Goal: Information Seeking & Learning: Learn about a topic

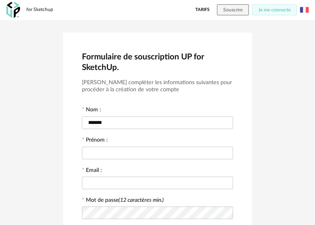
scroll to position [64, 0]
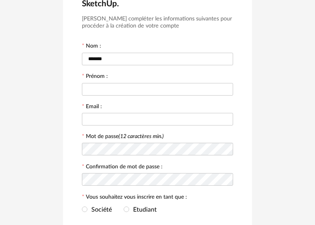
click at [129, 93] on input "text" at bounding box center [157, 89] width 151 height 13
type input "*****"
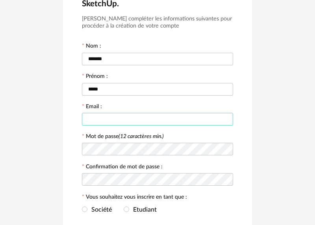
click at [130, 114] on input "text" at bounding box center [157, 119] width 151 height 13
type input "**********"
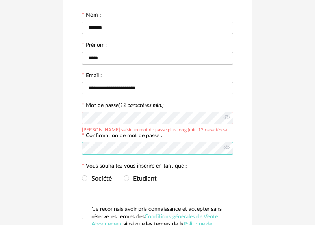
scroll to position [98, 0]
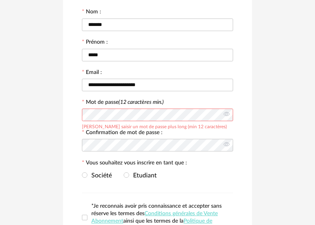
click at [67, 112] on div "**********" at bounding box center [157, 106] width 189 height 342
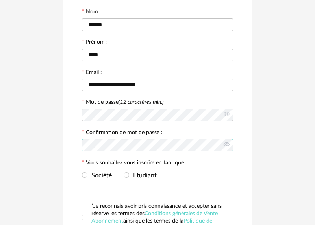
click at [56, 145] on div "**********" at bounding box center [157, 105] width 315 height 367
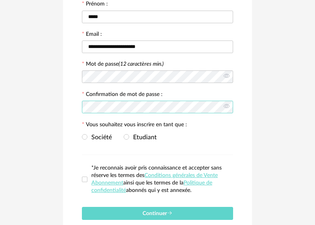
scroll to position [134, 0]
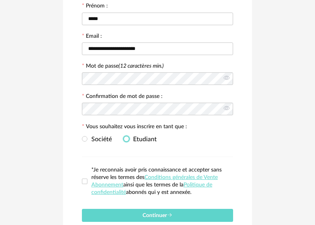
click at [127, 142] on span at bounding box center [126, 139] width 6 height 6
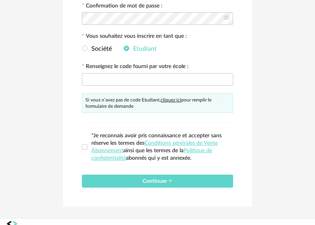
scroll to position [228, 0]
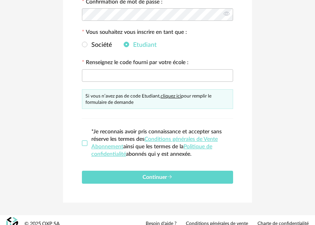
click at [85, 145] on span at bounding box center [85, 143] width 6 height 6
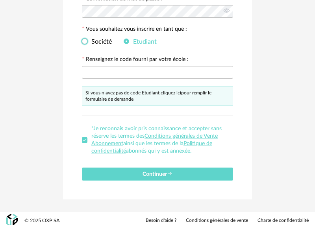
click at [92, 45] on span "Société" at bounding box center [99, 42] width 24 height 6
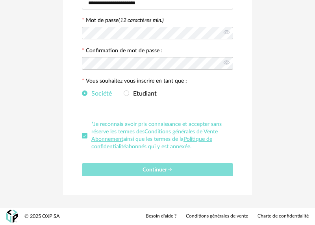
click at [166, 171] on span "Continuer" at bounding box center [157, 170] width 30 height 6
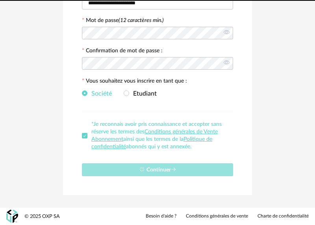
scroll to position [4, 0]
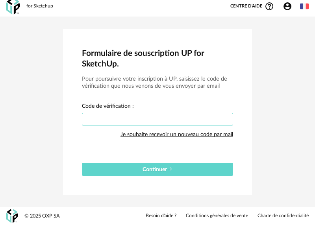
click at [169, 119] on input "text" at bounding box center [157, 119] width 151 height 13
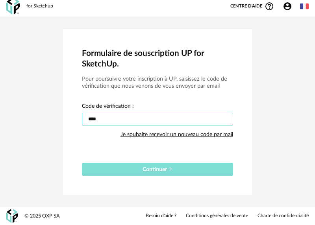
type input "****"
click at [165, 169] on span "Continuer" at bounding box center [157, 170] width 30 height 6
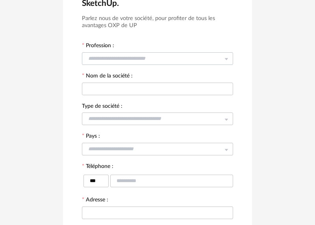
scroll to position [66, 0]
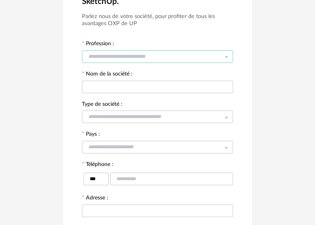
click at [137, 59] on input "text" at bounding box center [157, 56] width 151 height 13
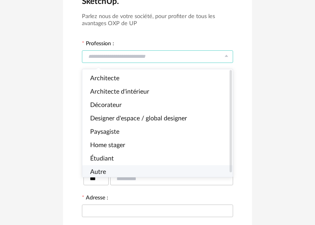
click at [106, 169] on li "Autre" at bounding box center [157, 171] width 150 height 13
type input "*****"
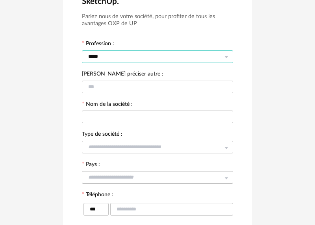
scroll to position [2, 0]
click at [133, 90] on input "text" at bounding box center [157, 87] width 151 height 13
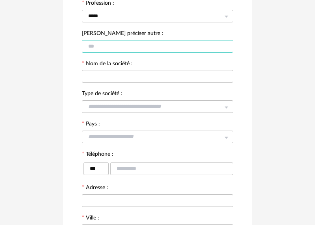
scroll to position [107, 0]
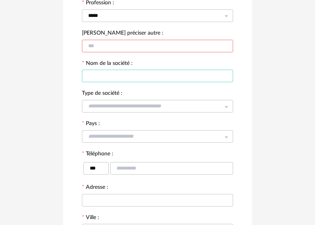
click at [151, 78] on input "text" at bounding box center [157, 76] width 151 height 13
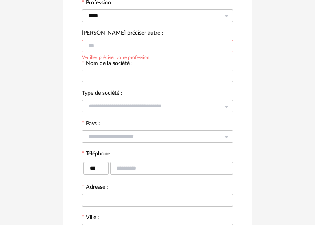
click at [153, 48] on input "text" at bounding box center [157, 46] width 151 height 13
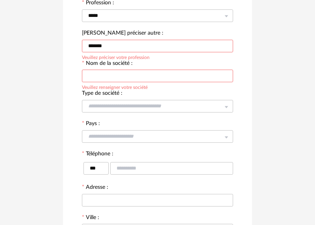
type input "*******"
click at [140, 76] on input "text" at bounding box center [157, 76] width 151 height 13
type input "**********"
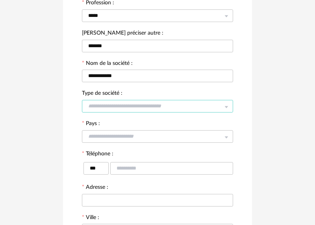
click at [132, 105] on input "text" at bounding box center [157, 106] width 151 height 13
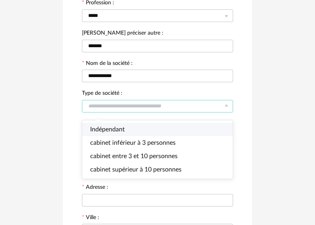
click at [127, 130] on li "Indépendant" at bounding box center [157, 129] width 150 height 13
type input "**********"
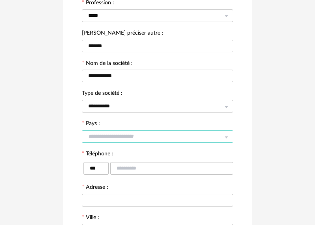
click at [142, 139] on input "text" at bounding box center [157, 136] width 151 height 13
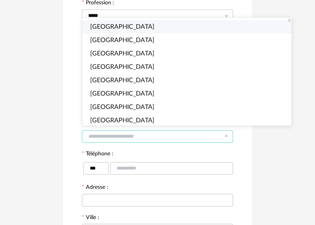
click at [129, 29] on li "France" at bounding box center [186, 26] width 209 height 13
type input "******"
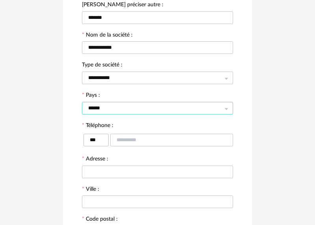
scroll to position [140, 0]
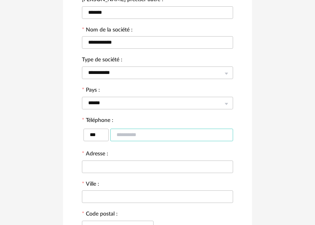
click at [148, 137] on input "text" at bounding box center [171, 135] width 123 height 13
type input "*********"
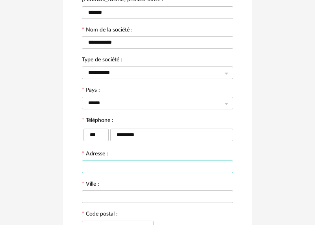
click at [132, 171] on input "text" at bounding box center [157, 166] width 151 height 13
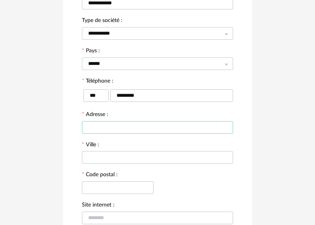
scroll to position [180, 0]
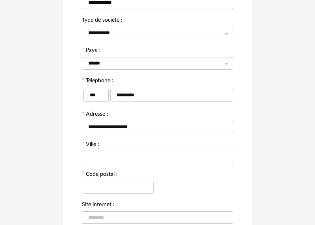
type input "**********"
click at [110, 160] on input "text" at bounding box center [157, 157] width 151 height 13
type input "***"
click at [110, 184] on input "text" at bounding box center [118, 187] width 72 height 13
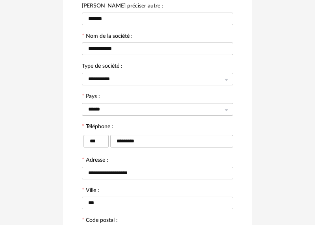
scroll to position [127, 0]
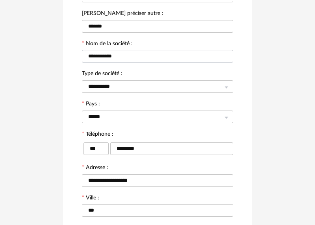
type input "*****"
click at [125, 56] on input "**********" at bounding box center [157, 56] width 151 height 13
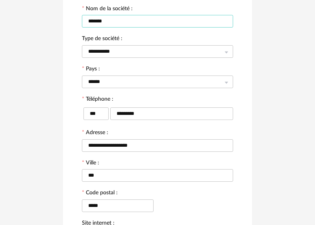
scroll to position [161, 0]
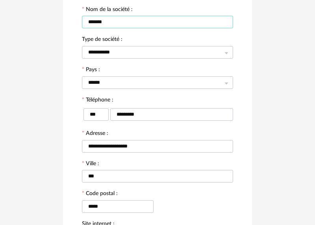
type input "*******"
click at [155, 119] on input "*********" at bounding box center [171, 114] width 123 height 13
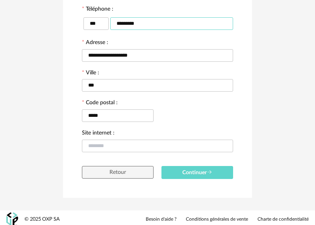
scroll to position [259, 0]
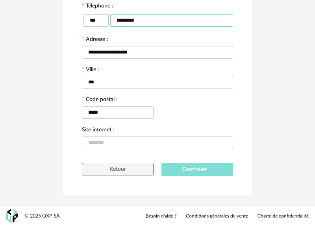
type input "*********"
drag, startPoint x: 204, startPoint y: 171, endPoint x: 217, endPoint y: 186, distance: 20.4
click at [204, 171] on span "Continuer" at bounding box center [197, 170] width 30 height 6
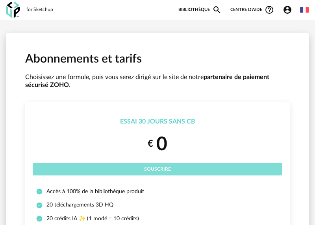
click at [166, 169] on span "Souscrire" at bounding box center [157, 169] width 27 height 5
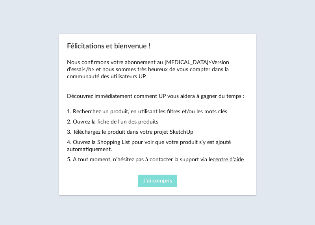
click at [166, 177] on button "J'ai compris" at bounding box center [157, 181] width 39 height 13
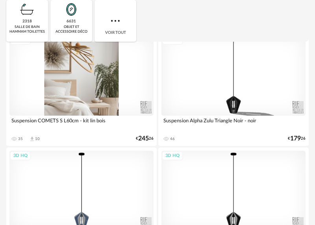
scroll to position [150, 0]
click at [95, 79] on div "3D HQ" at bounding box center [81, 75] width 144 height 81
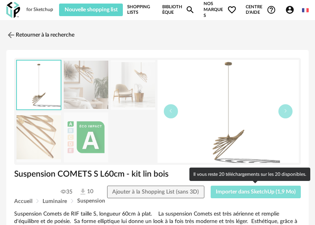
click at [248, 195] on span "Importer dans SketchUp (1,9 Mo)" at bounding box center [255, 192] width 80 height 6
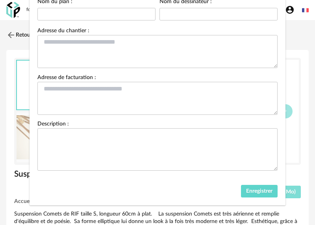
scroll to position [88, 0]
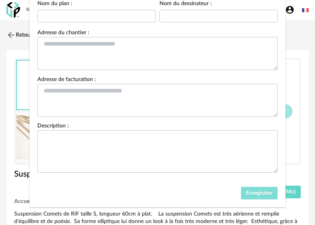
click at [250, 196] on span "Enregistrer" at bounding box center [259, 193] width 26 height 6
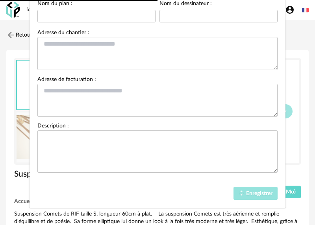
scroll to position [87, 0]
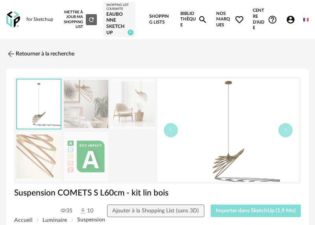
click at [245, 210] on span "Importer dans SketchUp (1,9 Mo)" at bounding box center [255, 211] width 80 height 6
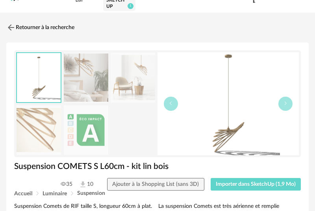
scroll to position [28, 0]
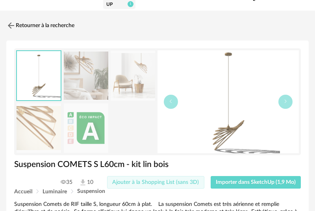
click at [175, 182] on span "Ajouter à la Shopping List (sans 3D)" at bounding box center [155, 183] width 87 height 6
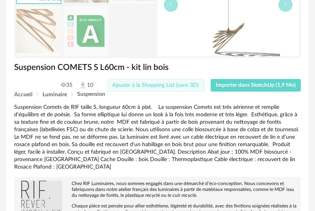
scroll to position [0, 0]
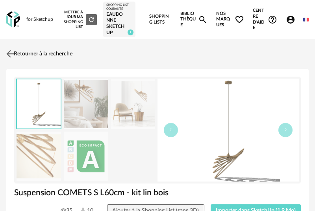
click at [32, 55] on link "Retourner à la recherche" at bounding box center [38, 53] width 68 height 17
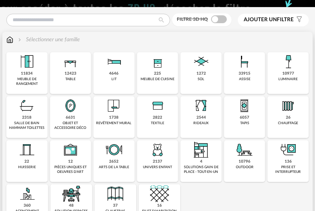
scroll to position [75, 0]
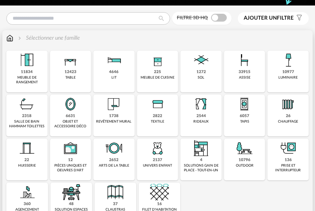
click at [75, 116] on div "6631 objet et accessoire déco" at bounding box center [70, 116] width 41 height 42
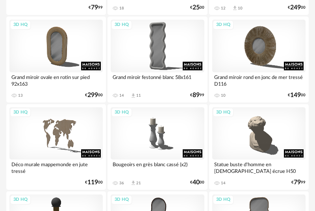
scroll to position [233, 0]
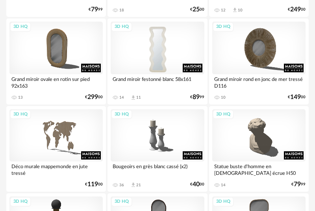
click at [160, 48] on div "3D HQ" at bounding box center [157, 48] width 93 height 52
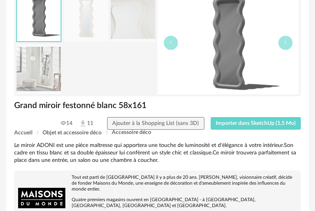
scroll to position [96, 0]
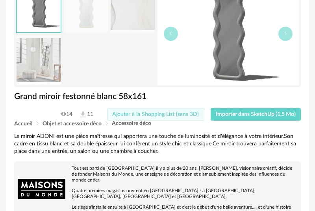
click at [186, 118] on button "Ajouter à la Shopping List (sans 3D)" at bounding box center [155, 114] width 97 height 13
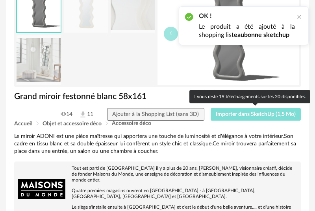
click at [247, 117] on span "Importer dans SketchUp (1,5 Mo)" at bounding box center [255, 115] width 80 height 6
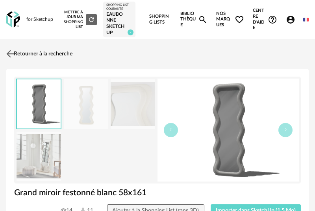
click at [30, 53] on link "Retourner à la recherche" at bounding box center [38, 53] width 68 height 17
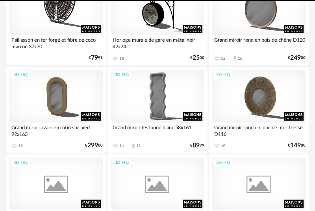
scroll to position [221, 0]
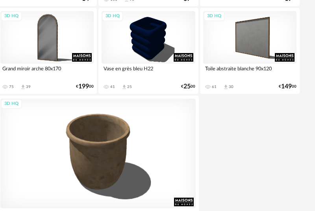
scroll to position [3034, 9]
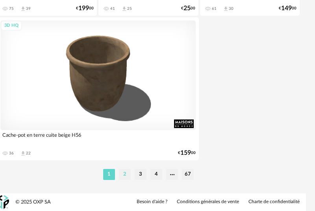
click at [122, 177] on li "2" at bounding box center [125, 174] width 12 height 11
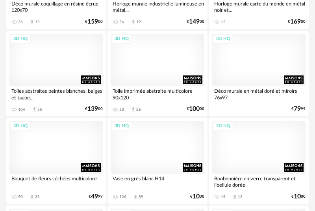
scroll to position [1181, 0]
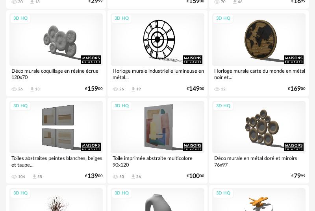
scroll to position [1117, 0]
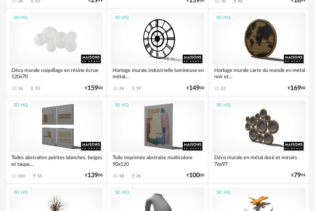
click at [64, 40] on div "3D HQ" at bounding box center [55, 39] width 93 height 52
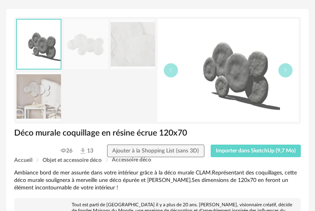
scroll to position [59, 0]
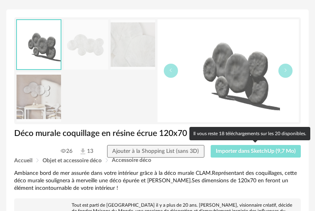
click at [255, 151] on span "Importer dans SketchUp (9,7 Mo)" at bounding box center [255, 152] width 80 height 6
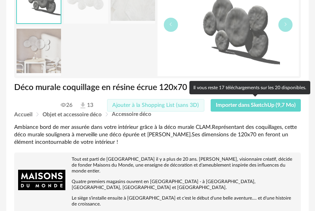
scroll to position [106, 0]
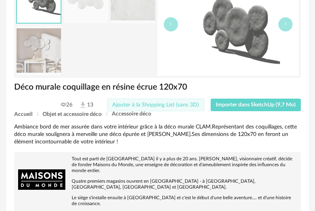
click at [180, 103] on span "Ajouter à la Shopping List (sans 3D)" at bounding box center [155, 105] width 87 height 6
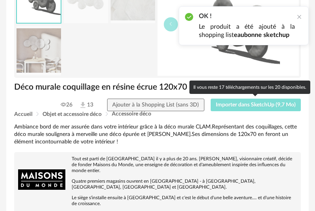
click at [256, 103] on span "Importer dans SketchUp (9,7 Mo)" at bounding box center [255, 105] width 80 height 6
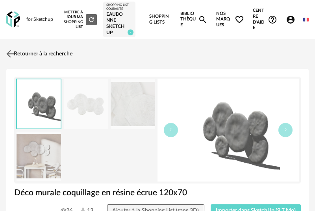
click at [37, 50] on link "Retourner à la recherche" at bounding box center [38, 53] width 68 height 17
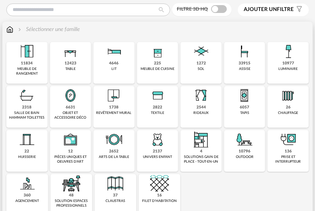
scroll to position [83, 0]
click at [72, 111] on div "6631 objet et accessoire déco" at bounding box center [70, 107] width 41 height 42
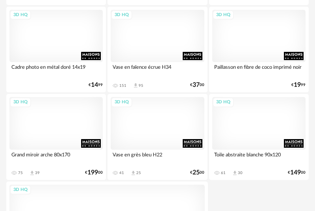
scroll to position [3034, 0]
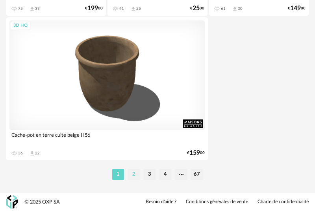
click at [135, 176] on li "2" at bounding box center [134, 174] width 12 height 11
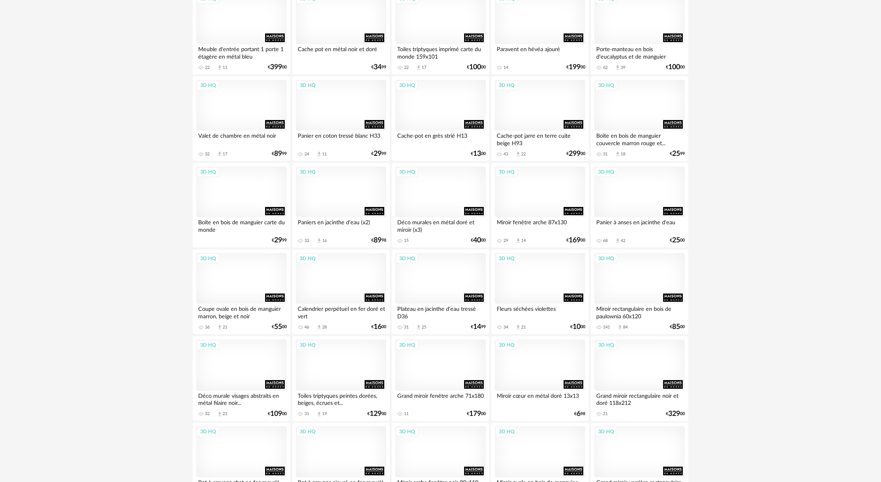
scroll to position [1459, 0]
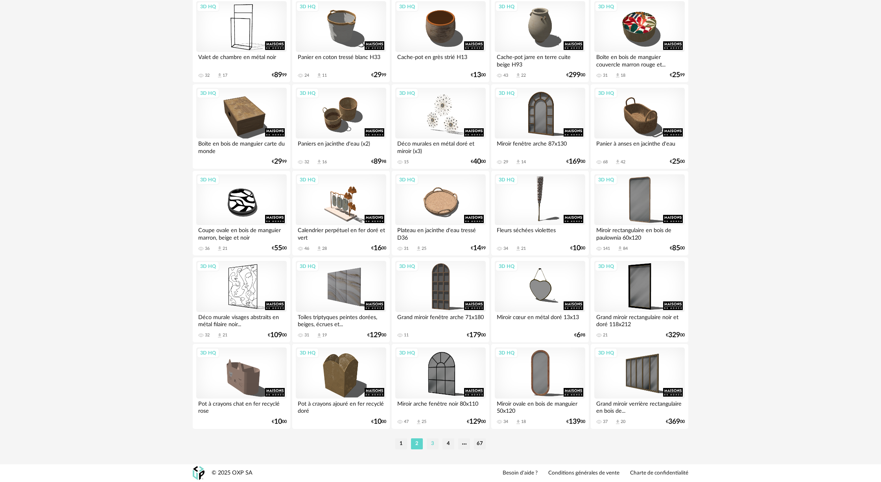
click at [314, 211] on li "3" at bounding box center [433, 443] width 12 height 11
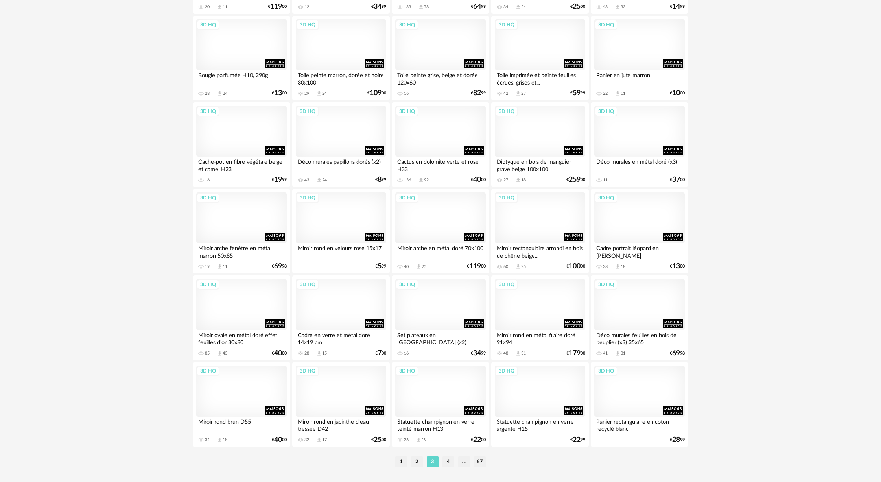
scroll to position [1459, 0]
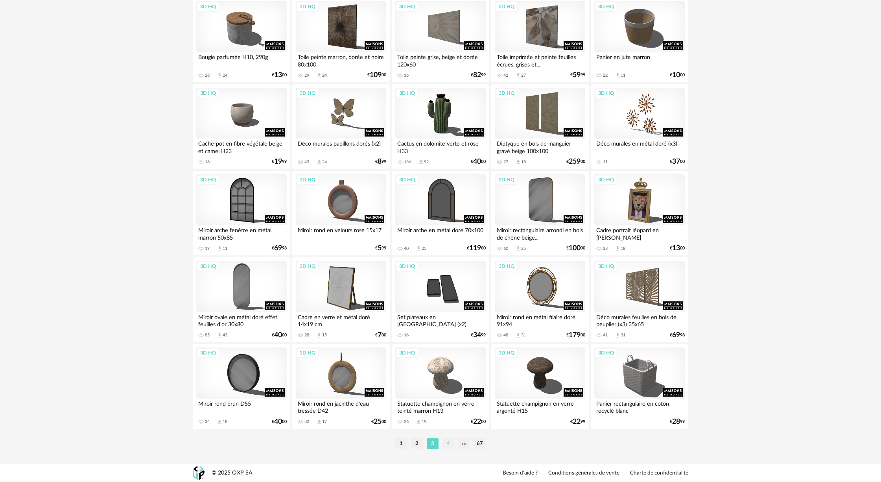
click at [314, 211] on li "4" at bounding box center [448, 443] width 12 height 11
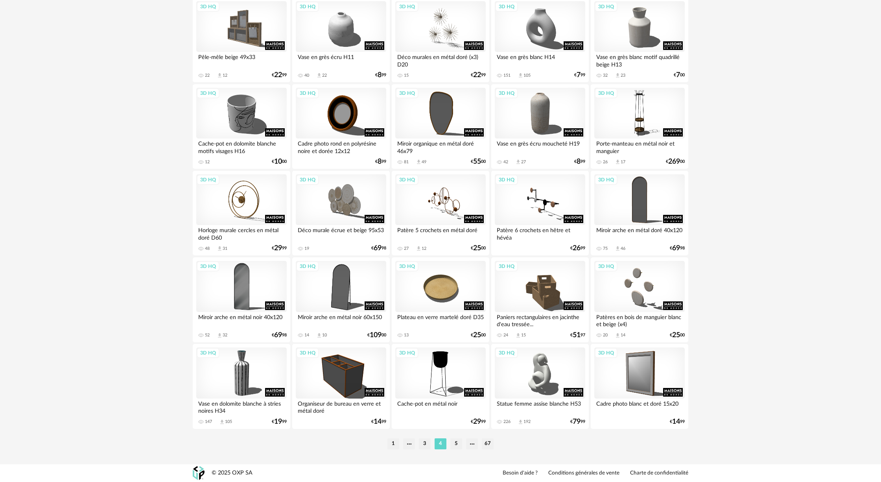
scroll to position [1459, 0]
click at [314, 211] on li "5" at bounding box center [456, 443] width 12 height 11
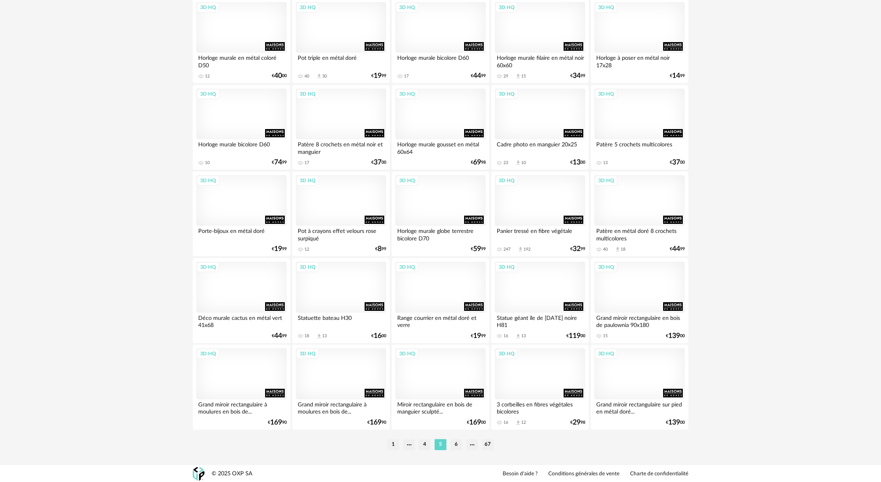
scroll to position [1459, 0]
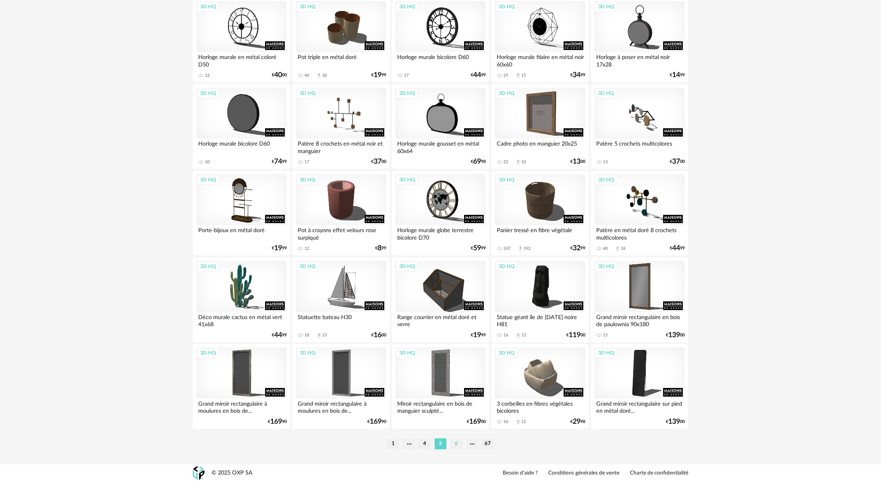
click at [314, 211] on li "6" at bounding box center [456, 443] width 12 height 11
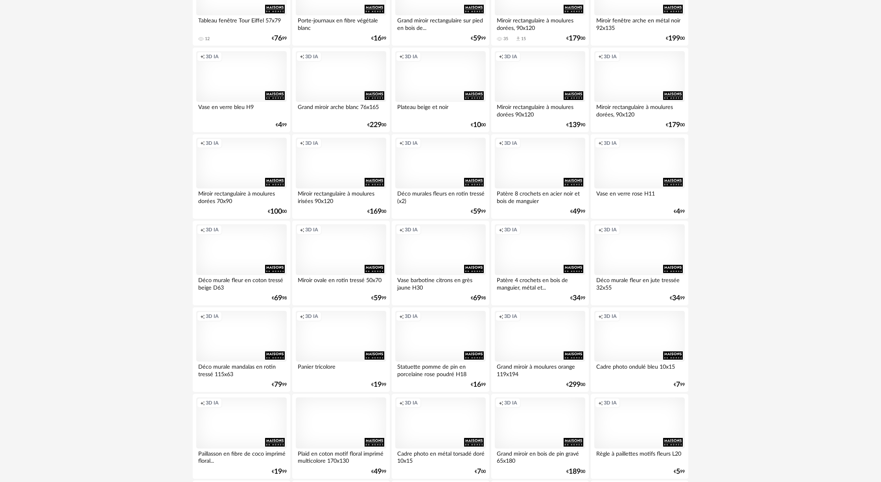
scroll to position [1459, 0]
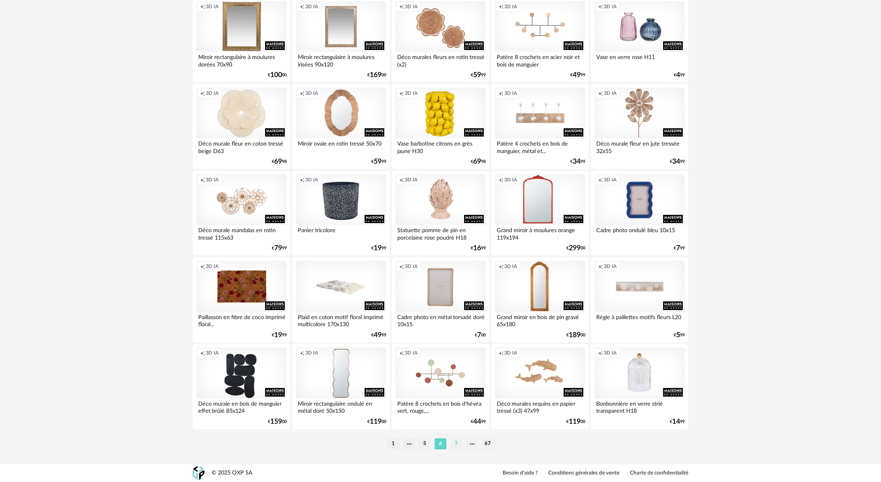
click at [314, 211] on li "7" at bounding box center [456, 443] width 12 height 11
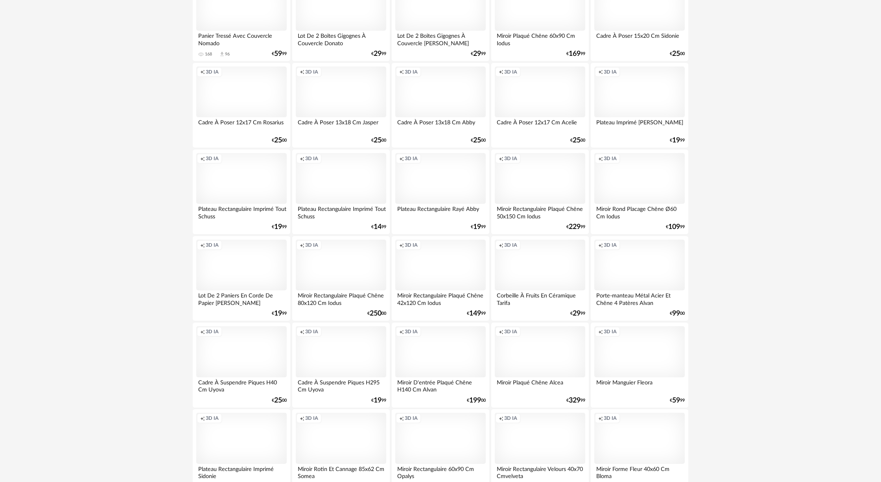
scroll to position [1459, 0]
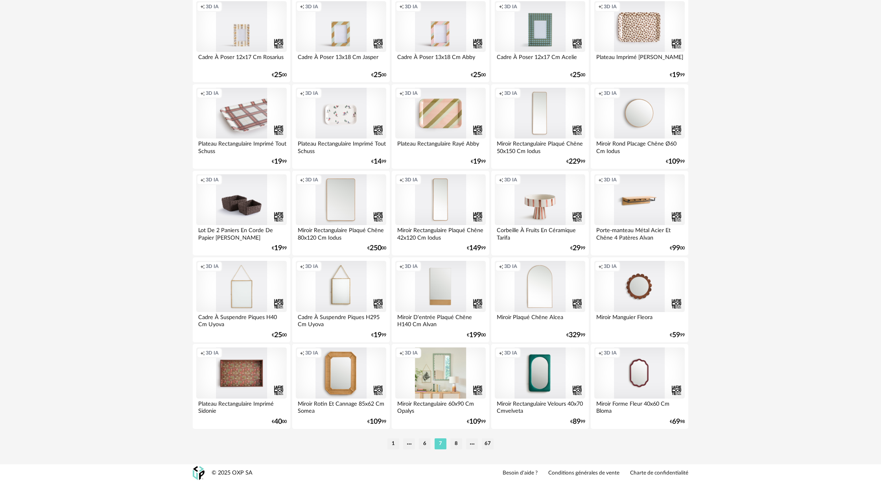
click at [314, 211] on li "8" at bounding box center [456, 443] width 12 height 11
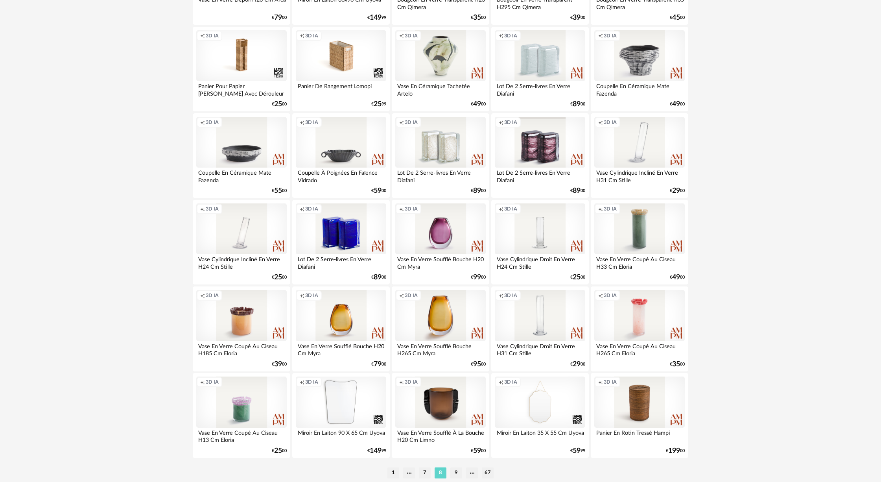
scroll to position [1459, 0]
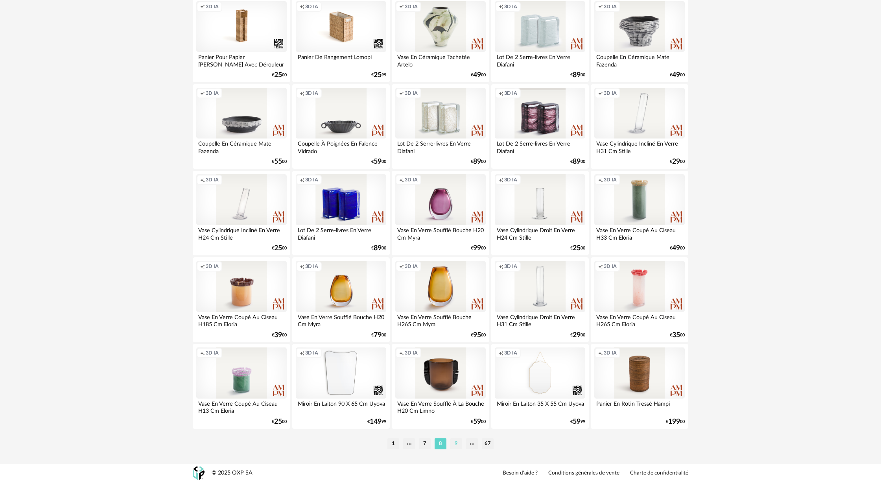
click at [314, 211] on li "9" at bounding box center [456, 443] width 12 height 11
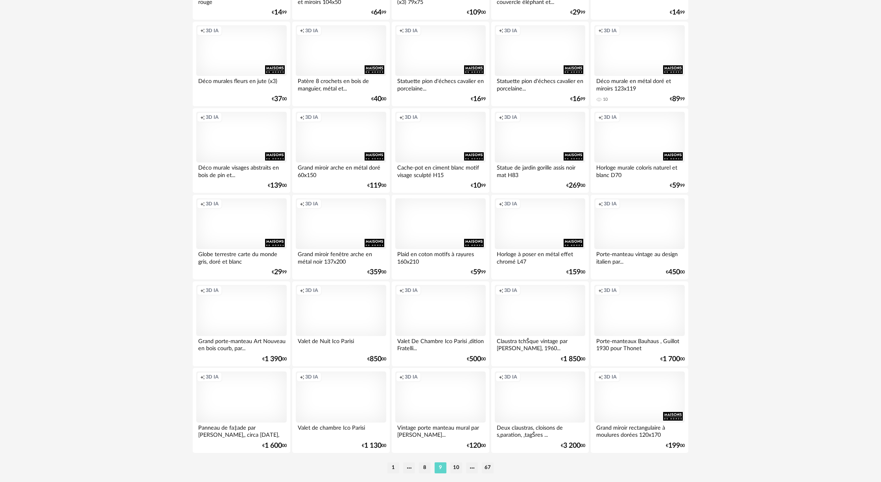
scroll to position [1459, 0]
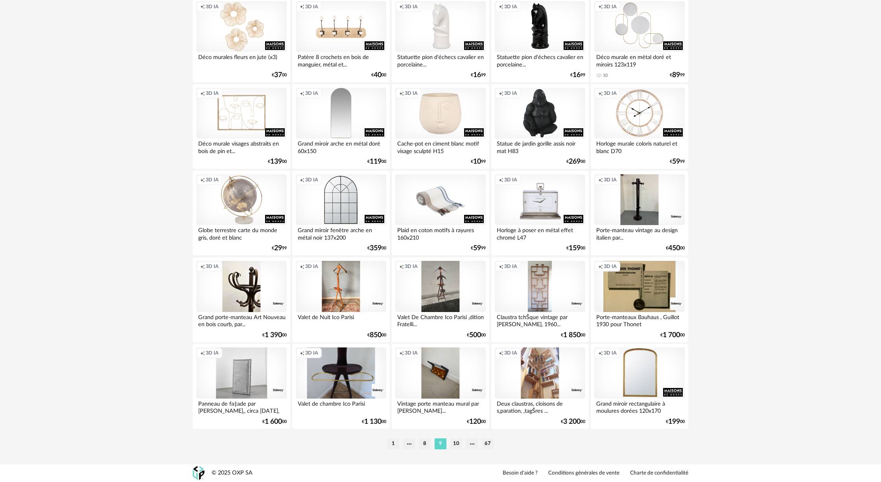
click at [314, 211] on li "10" at bounding box center [456, 443] width 12 height 11
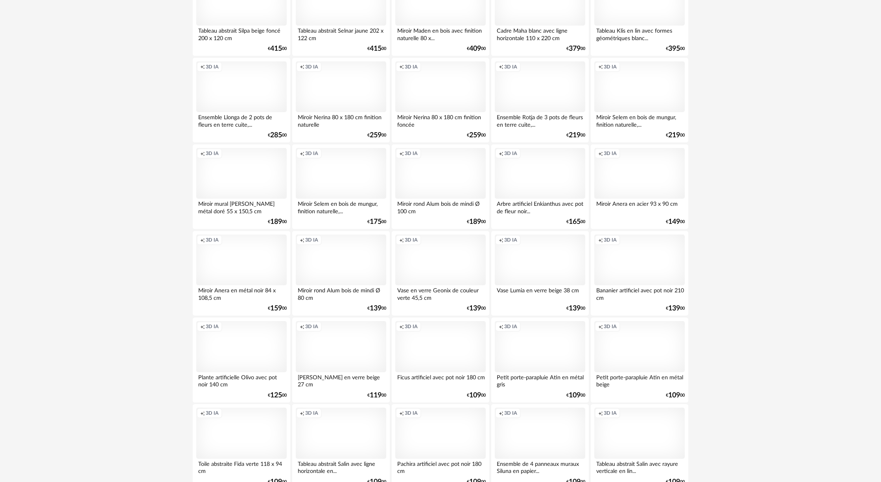
scroll to position [1459, 0]
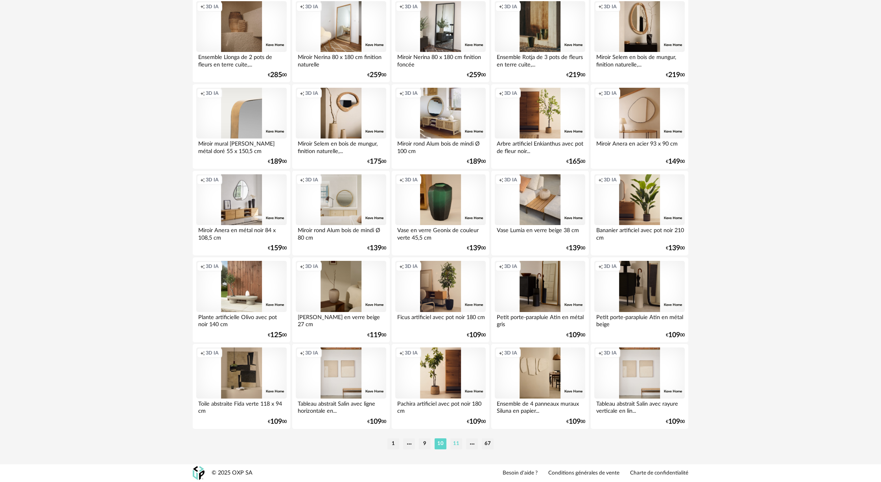
click at [314, 211] on li "11" at bounding box center [456, 443] width 12 height 11
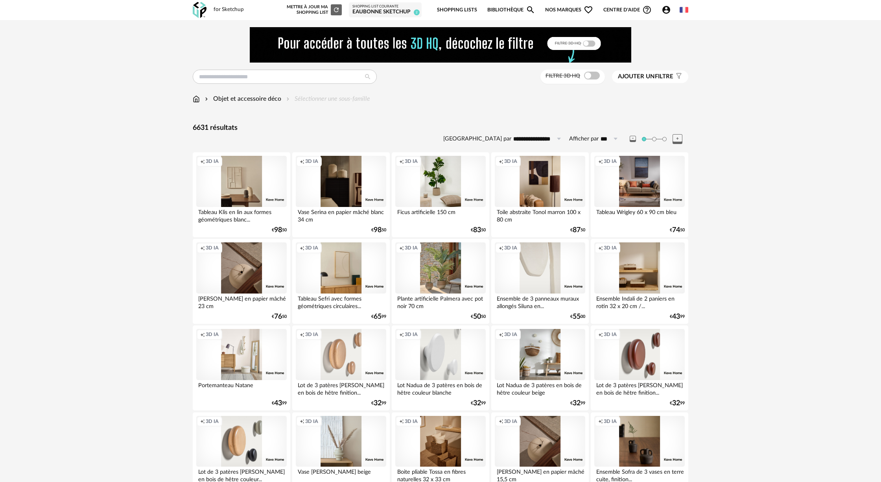
click at [314, 211] on div "Creation icon 3D IA" at bounding box center [540, 267] width 90 height 51
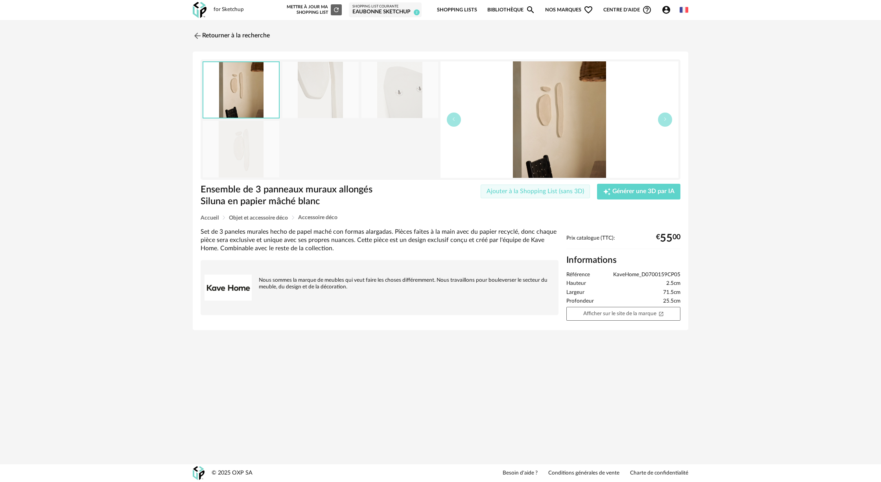
click at [314, 190] on span "Ajouter à la Shopping List (sans 3D)" at bounding box center [535, 191] width 98 height 6
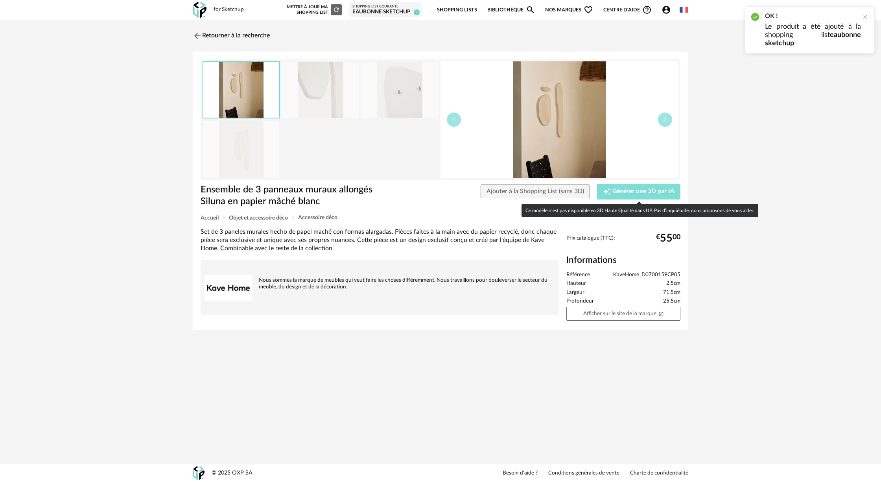
click at [314, 190] on span "Générer une 3D par IA" at bounding box center [643, 191] width 62 height 6
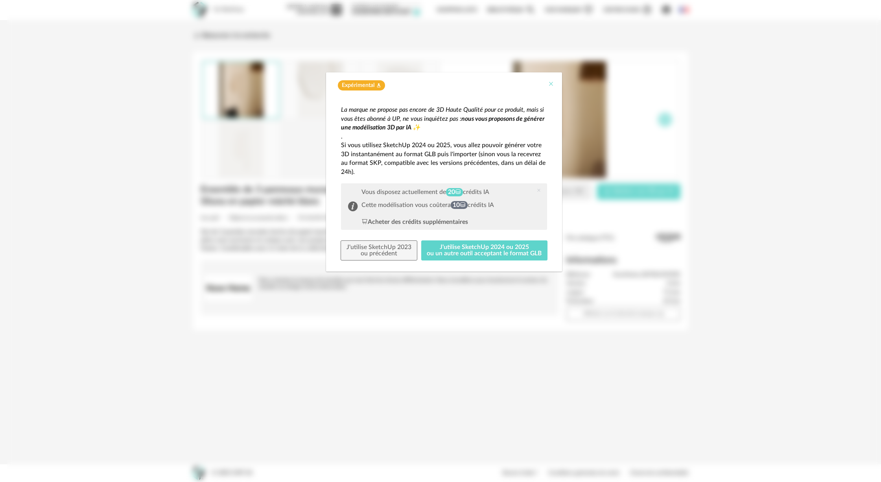
click at [314, 84] on icon "Close" at bounding box center [551, 84] width 6 height 6
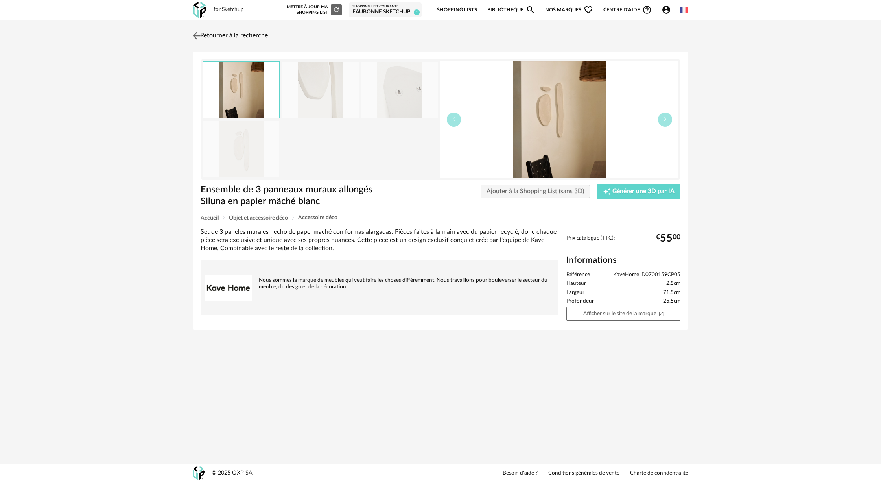
click at [257, 38] on link "Retourner à la recherche" at bounding box center [229, 35] width 77 height 17
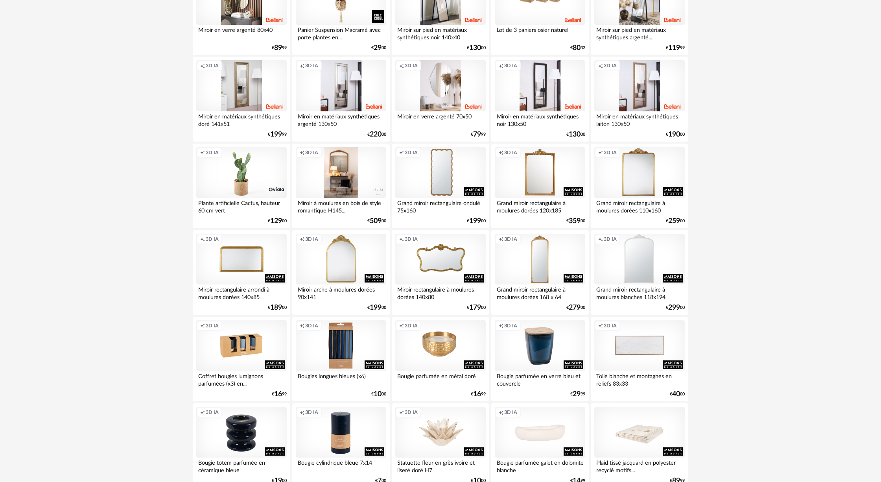
scroll to position [1137, 0]
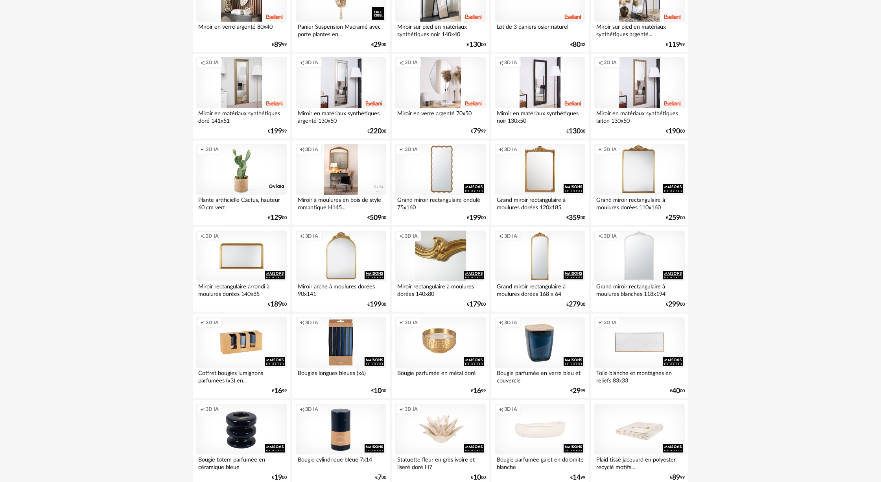
click at [314, 211] on div "Creation icon 3D IA" at bounding box center [440, 255] width 90 height 51
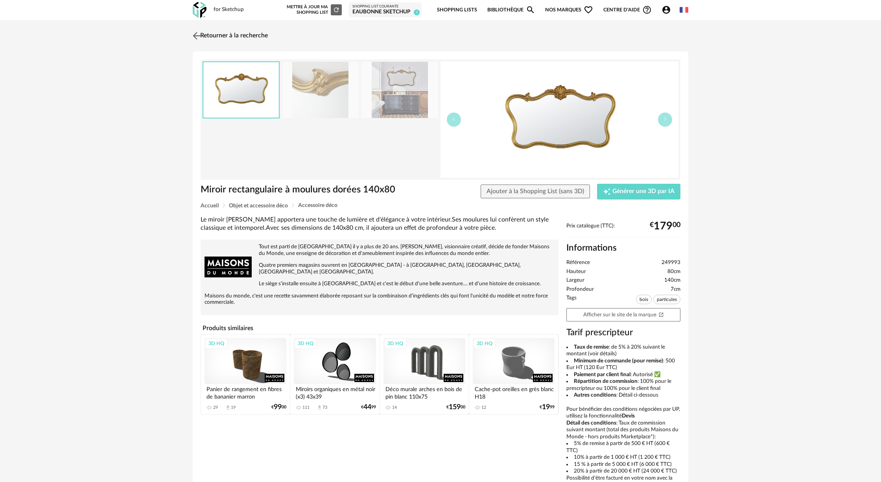
click at [210, 35] on link "Retourner à la recherche" at bounding box center [229, 35] width 77 height 17
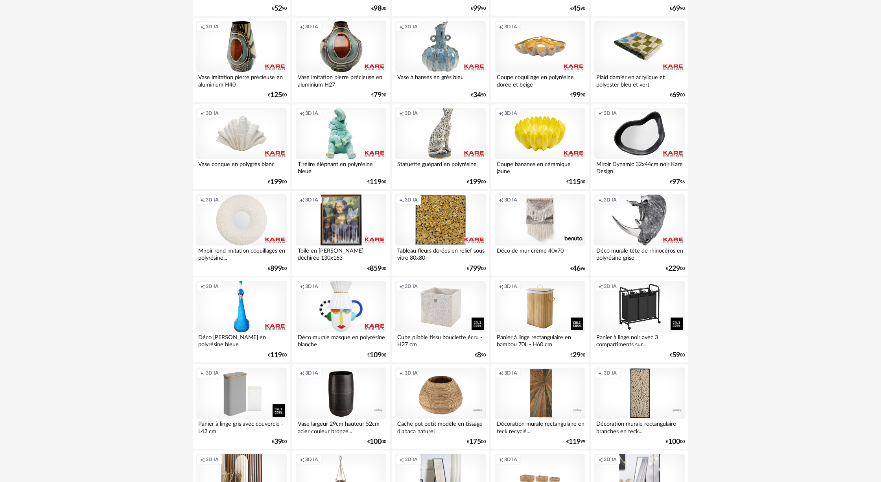
scroll to position [655, 0]
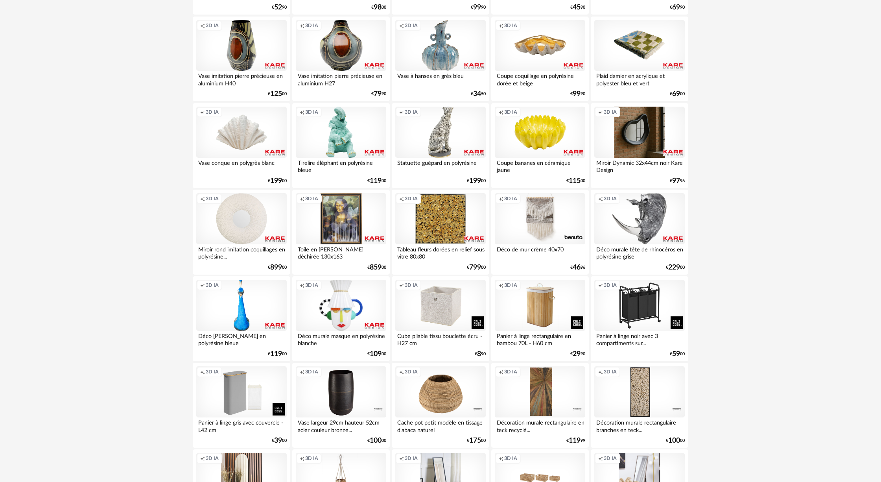
click at [314, 135] on div "Creation icon 3D IA" at bounding box center [639, 132] width 90 height 51
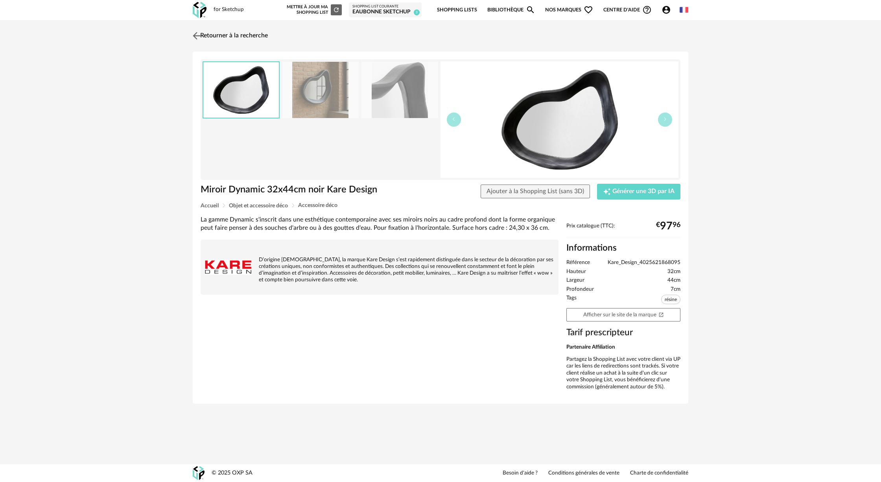
click at [204, 33] on link "Retourner à la recherche" at bounding box center [229, 35] width 77 height 17
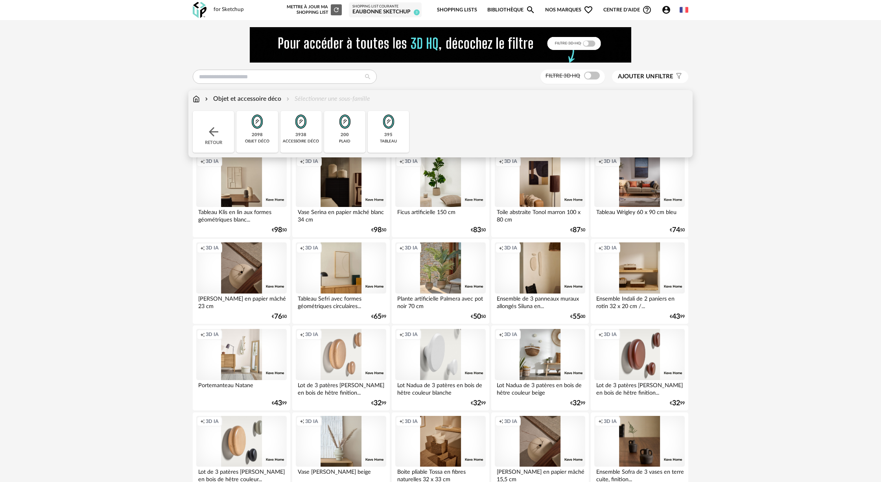
click at [196, 97] on img at bounding box center [196, 98] width 7 height 9
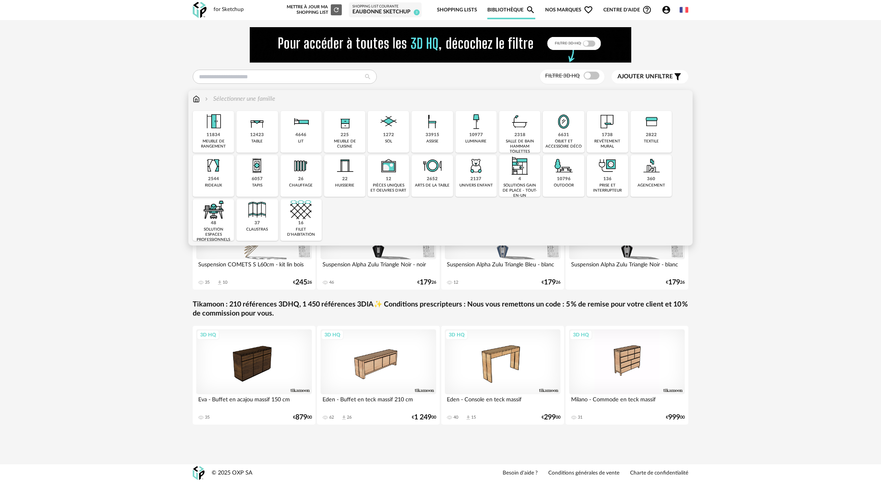
click at [350, 171] on img at bounding box center [344, 165] width 21 height 21
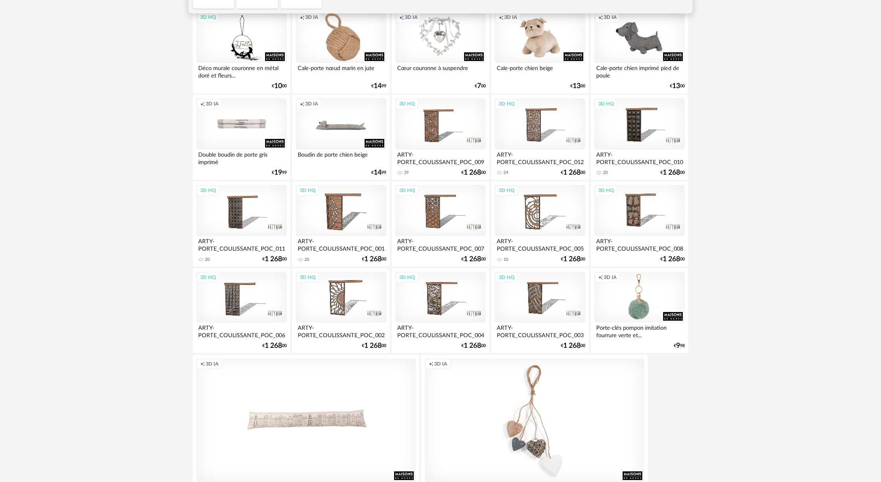
scroll to position [156, 0]
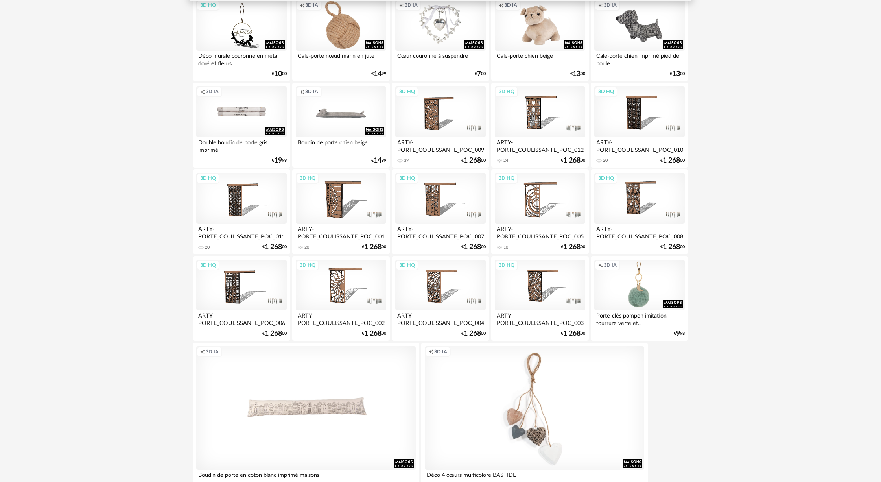
click at [540, 283] on div "3D HQ" at bounding box center [540, 285] width 90 height 51
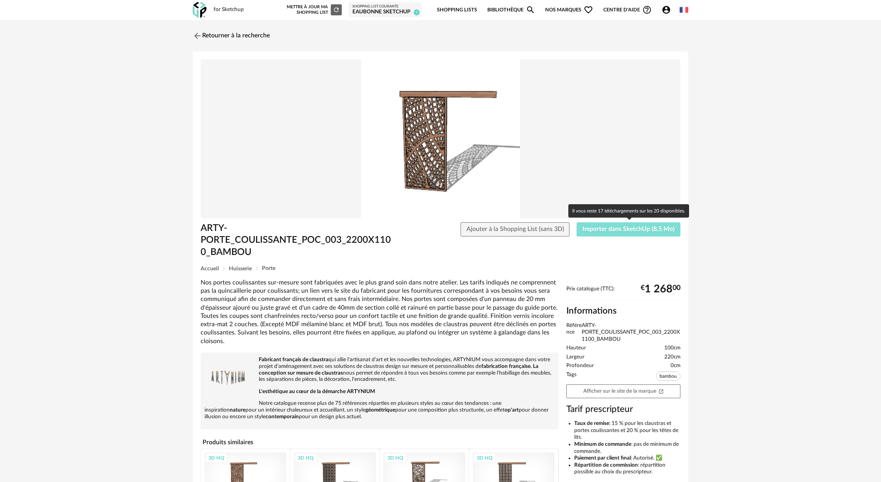
click at [620, 232] on span "Importer dans SketchUp (8,5 Mo)" at bounding box center [628, 229] width 92 height 6
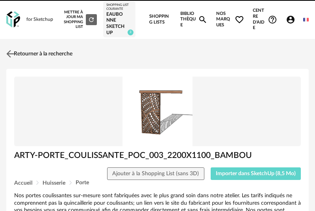
click at [42, 51] on link "Retourner à la recherche" at bounding box center [38, 53] width 68 height 17
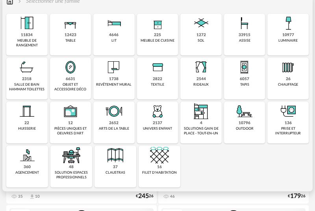
scroll to position [120, 0]
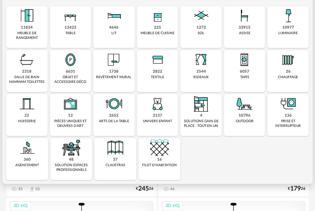
click at [68, 75] on div "6631 objet et accessoire déco" at bounding box center [70, 71] width 41 height 42
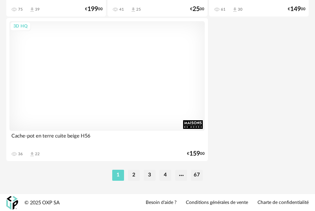
scroll to position [3034, 0]
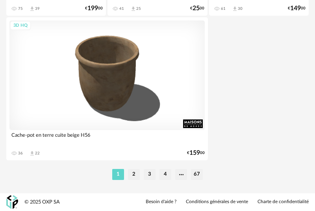
click at [165, 175] on li "4" at bounding box center [165, 174] width 12 height 11
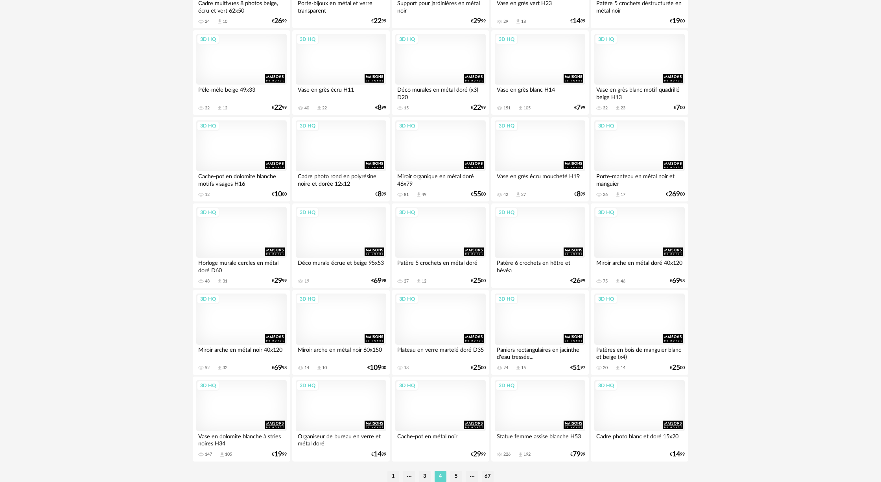
scroll to position [1459, 0]
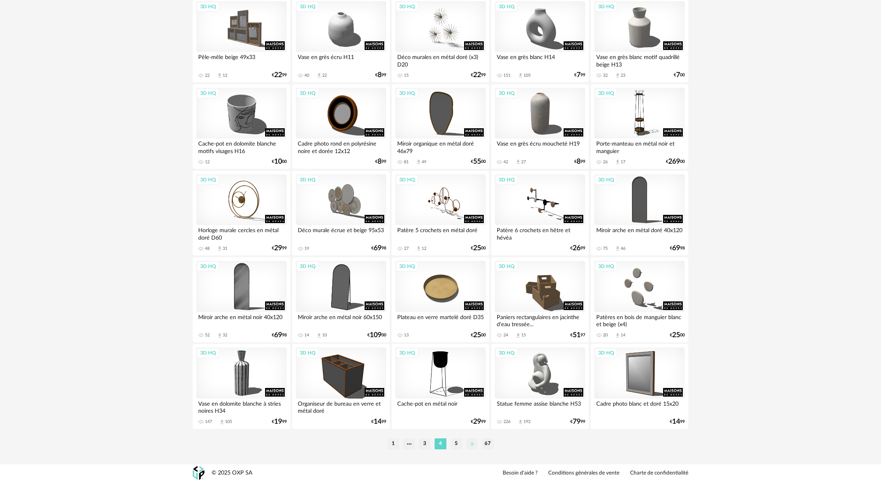
click at [314, 211] on li at bounding box center [472, 443] width 12 height 11
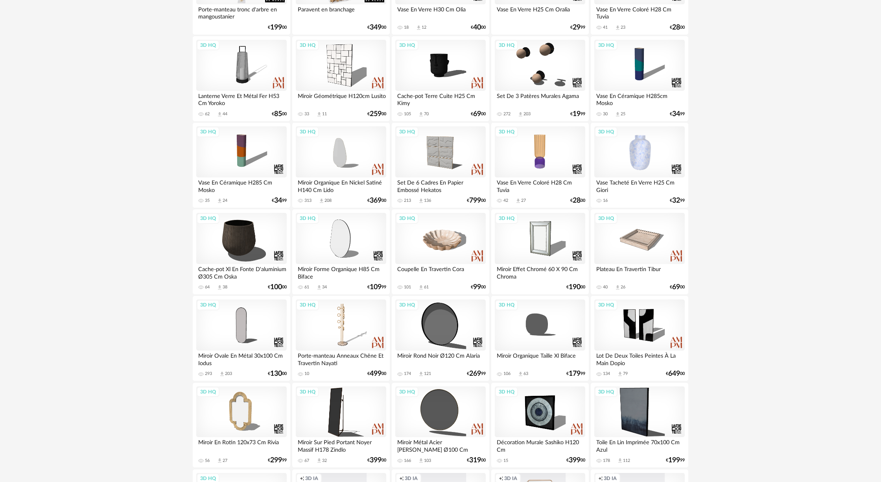
scroll to position [897, 0]
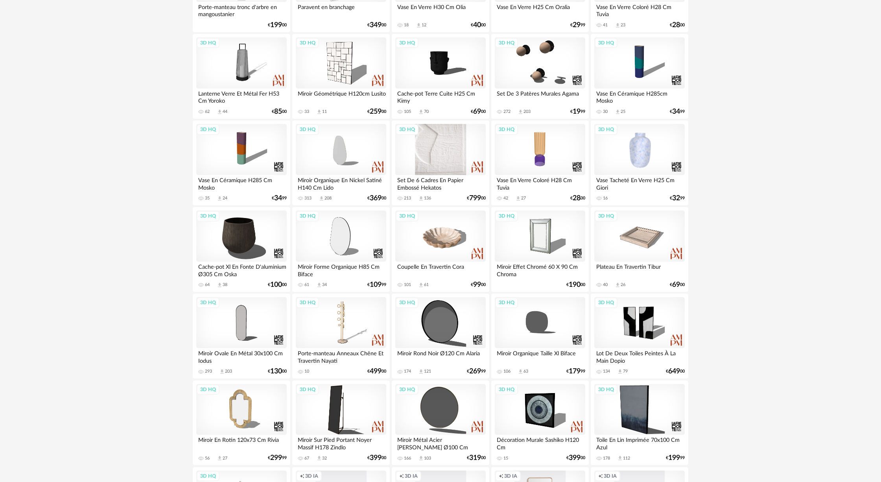
click at [314, 162] on div "3D HQ" at bounding box center [440, 149] width 90 height 51
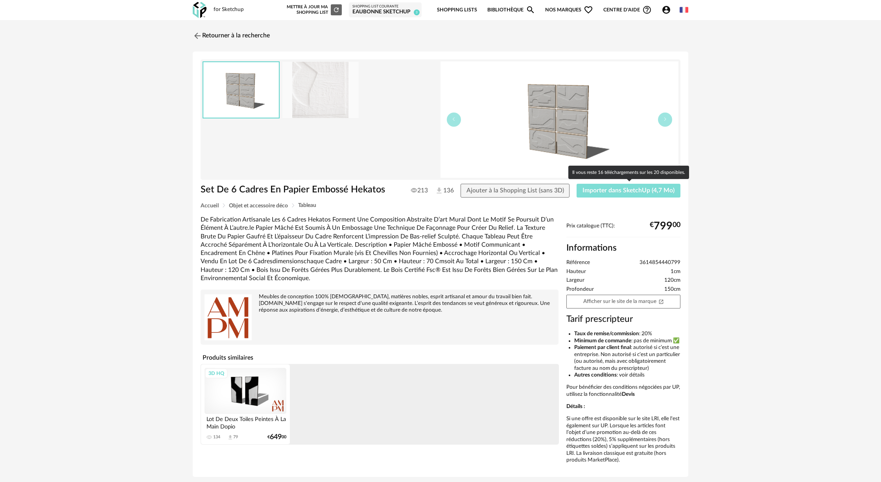
click at [314, 192] on span "Importer dans SketchUp (4,7 Mo)" at bounding box center [628, 190] width 92 height 6
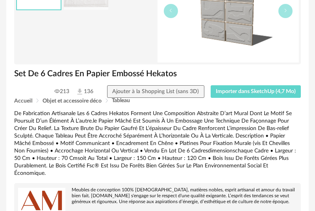
scroll to position [122, 0]
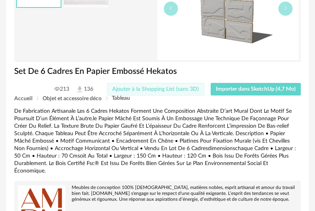
click at [152, 90] on span "Ajouter à la Shopping List (sans 3D)" at bounding box center [155, 90] width 87 height 6
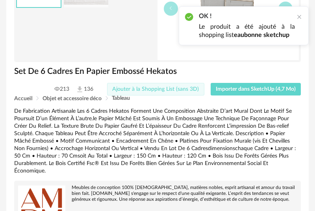
scroll to position [0, 0]
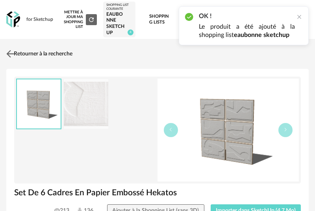
click at [18, 52] on link "Retourner à la recherche" at bounding box center [38, 53] width 68 height 17
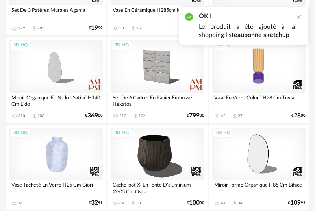
scroll to position [1621, 0]
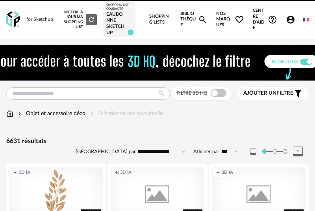
scroll to position [1652, 0]
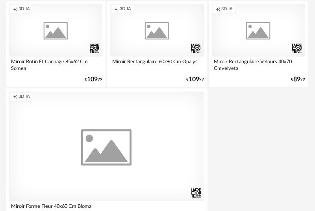
scroll to position [3034, 0]
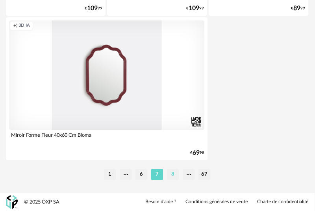
click at [173, 175] on li "8" at bounding box center [173, 174] width 12 height 11
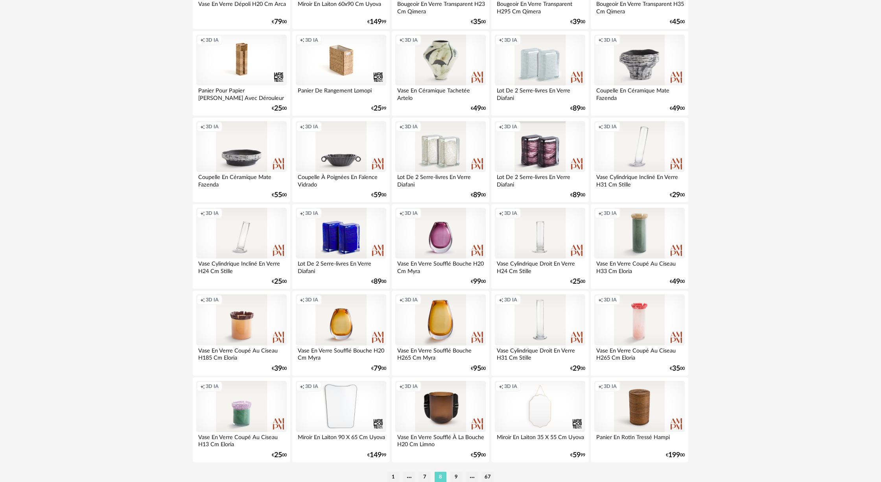
scroll to position [1459, 0]
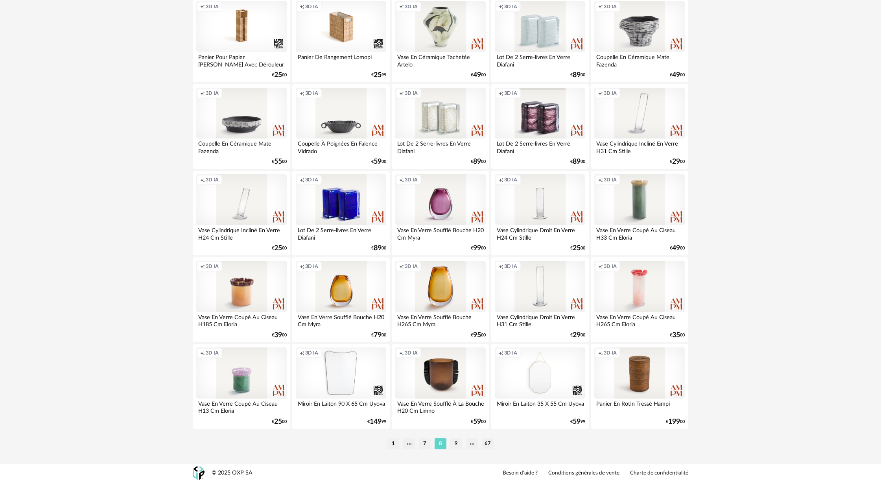
drag, startPoint x: 456, startPoint y: 444, endPoint x: 459, endPoint y: 447, distance: 4.2
click at [314, 211] on li "9" at bounding box center [456, 443] width 12 height 11
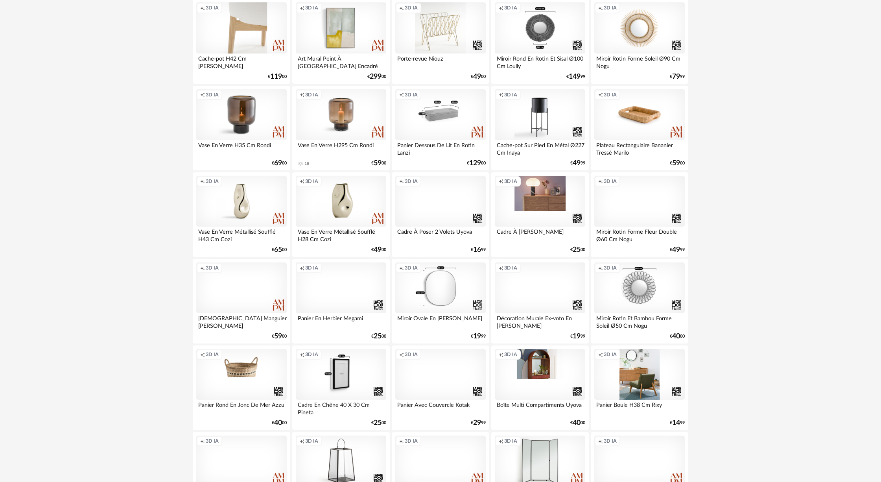
scroll to position [330, 0]
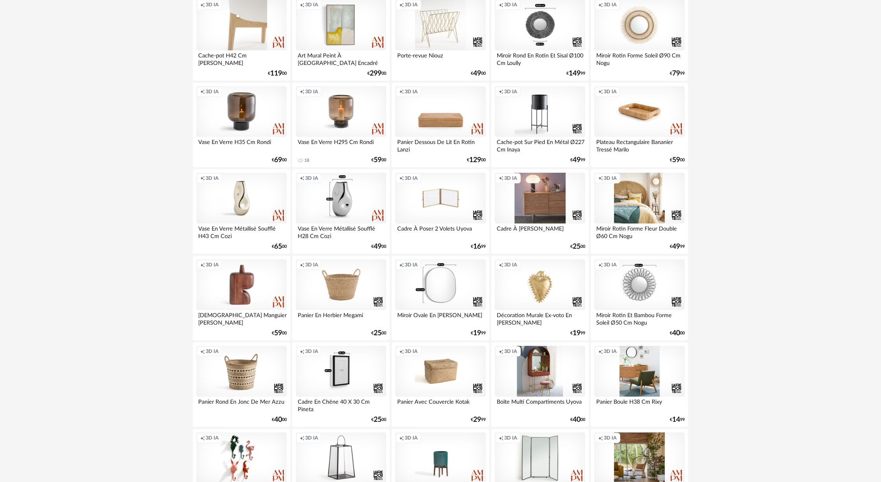
click at [314, 201] on div "Creation icon 3D IA" at bounding box center [341, 198] width 90 height 51
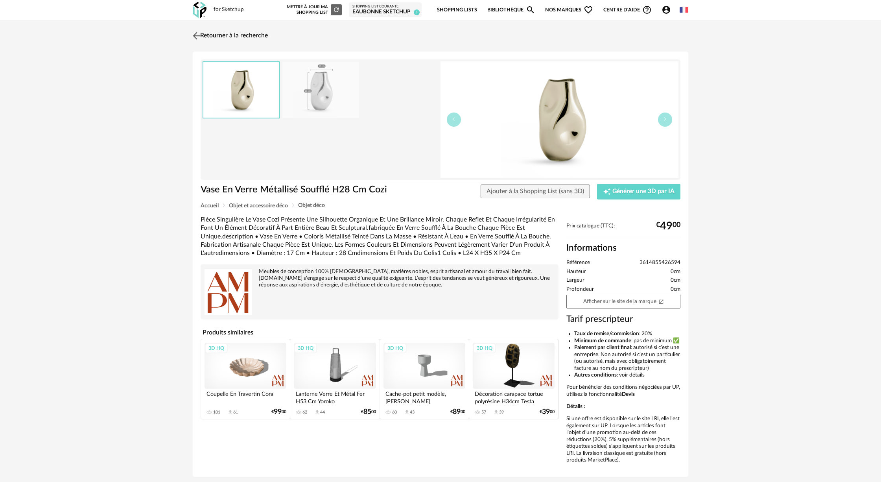
click at [199, 35] on img at bounding box center [196, 35] width 11 height 11
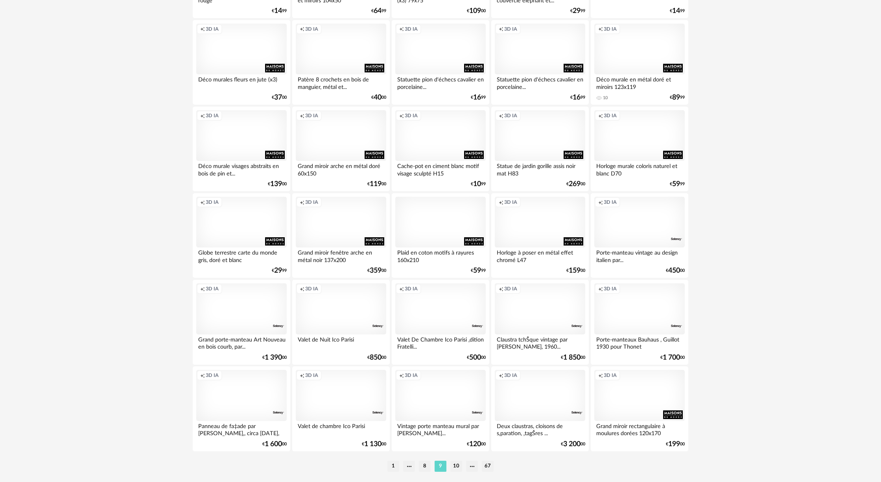
scroll to position [1459, 0]
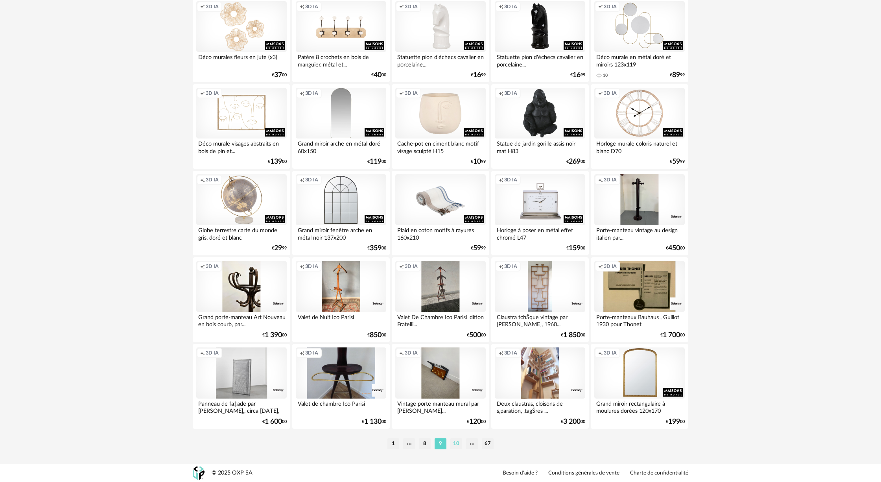
click at [314, 211] on li "10" at bounding box center [456, 443] width 12 height 11
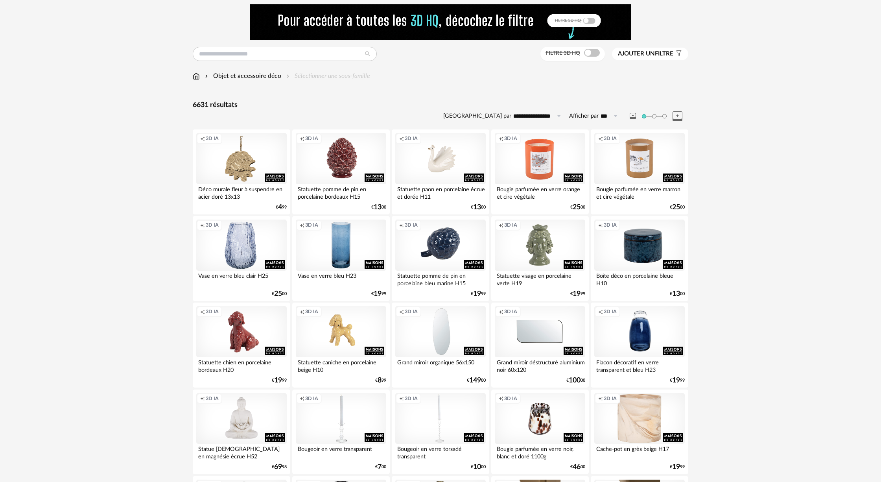
scroll to position [69, 0]
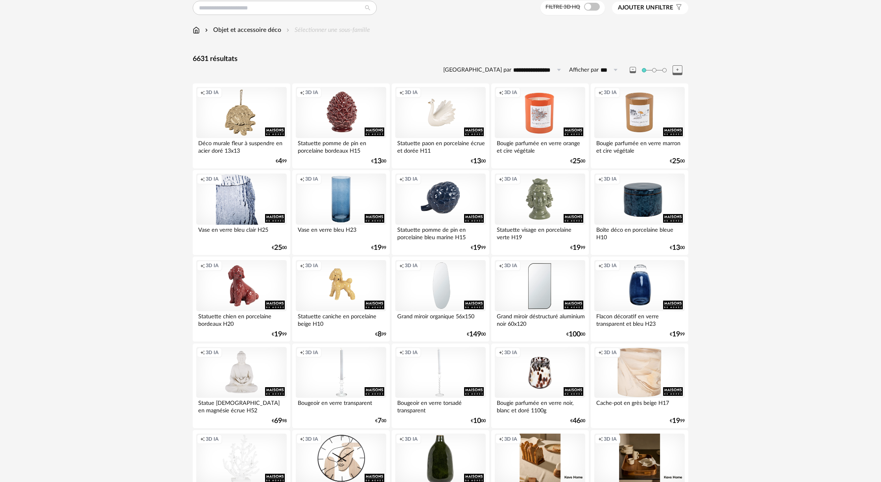
click at [238, 196] on div "Creation icon 3D IA" at bounding box center [241, 198] width 90 height 51
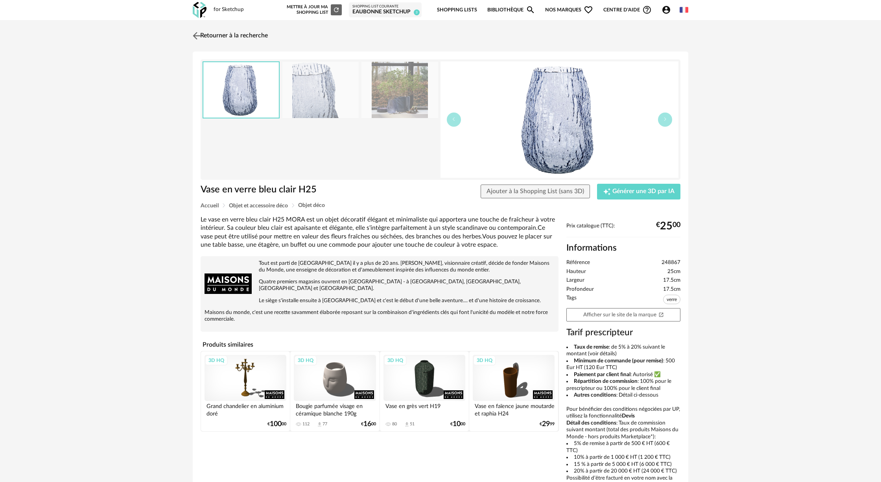
click at [212, 37] on link "Retourner à la recherche" at bounding box center [229, 35] width 77 height 17
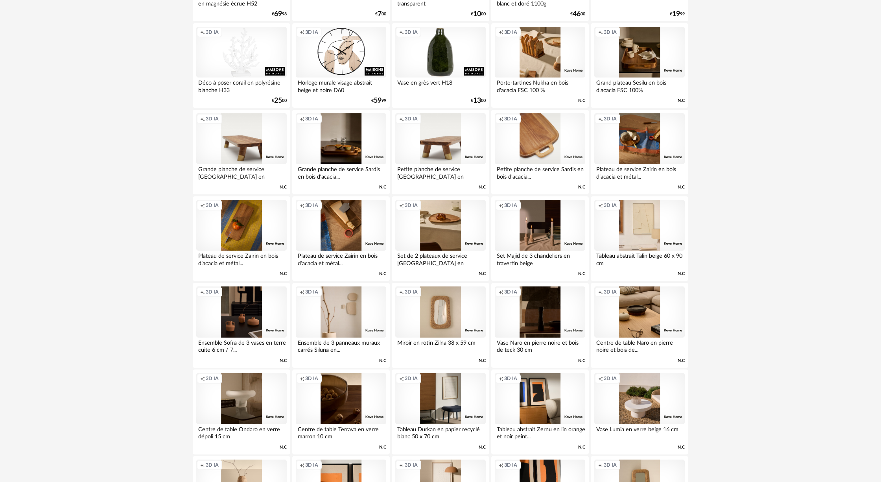
scroll to position [477, 0]
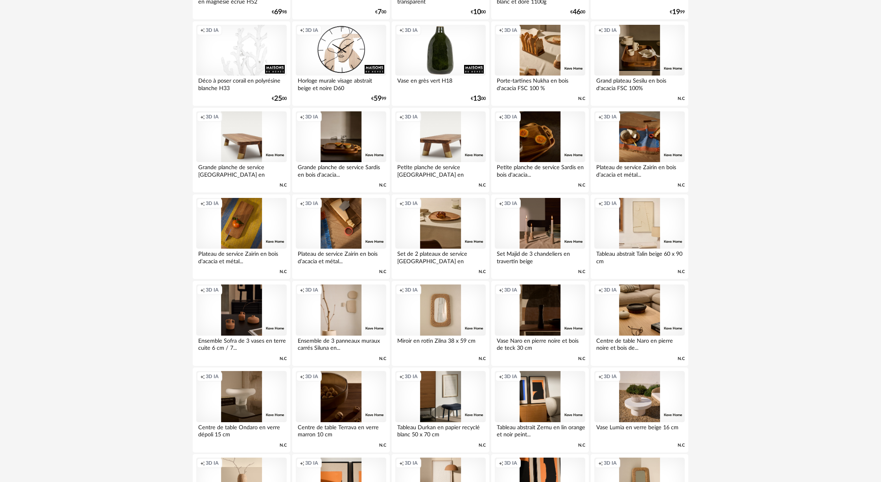
click at [255, 57] on div "Creation icon 3D IA" at bounding box center [241, 50] width 90 height 51
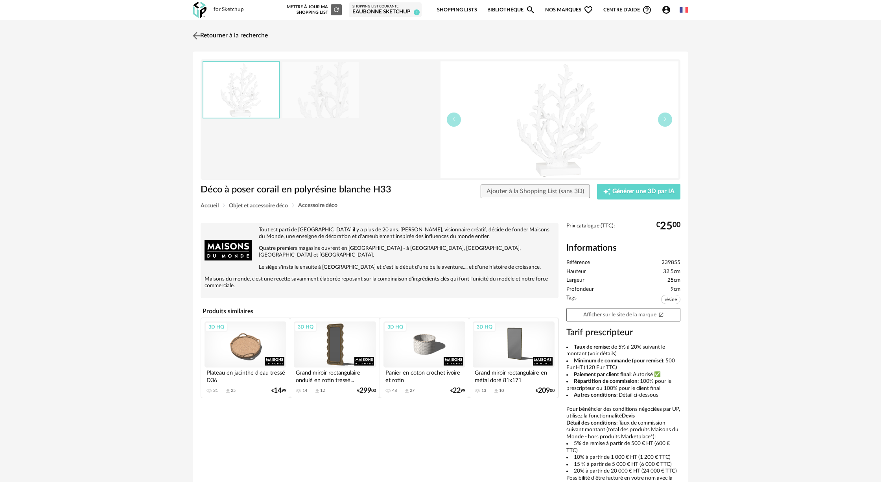
click at [208, 35] on link "Retourner à la recherche" at bounding box center [229, 35] width 77 height 17
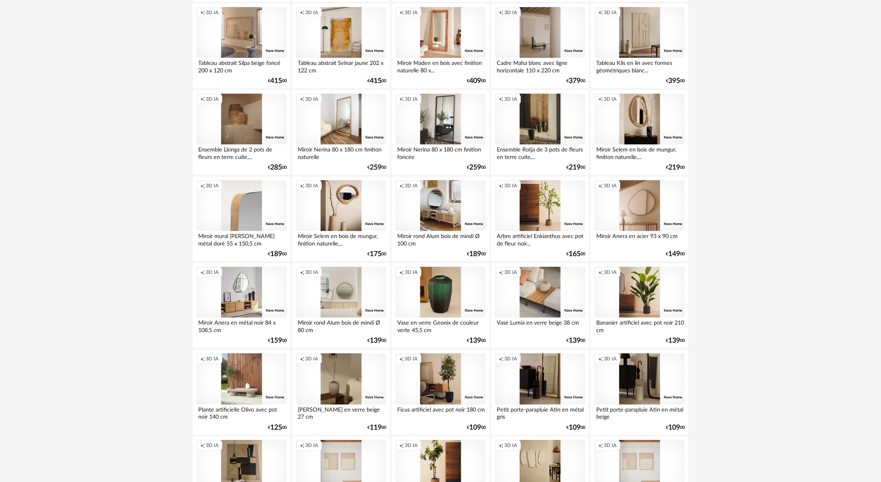
scroll to position [1385, 0]
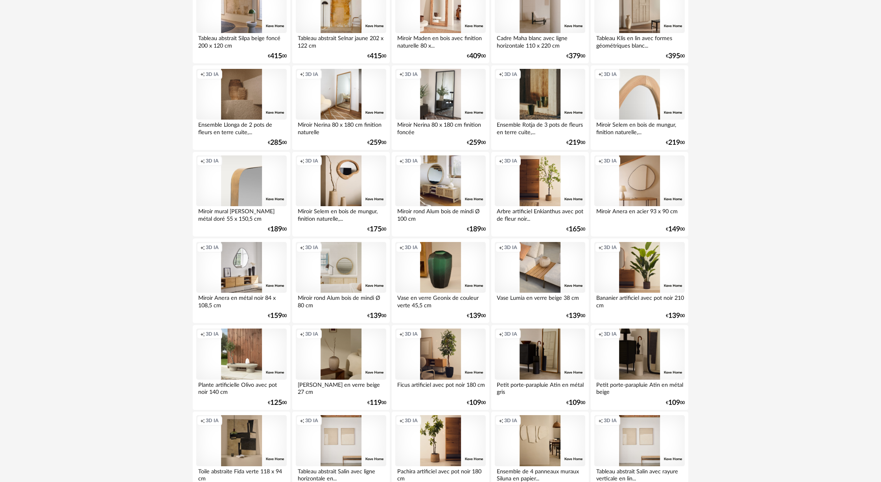
click at [314, 95] on div "Creation icon 3D IA" at bounding box center [639, 94] width 90 height 51
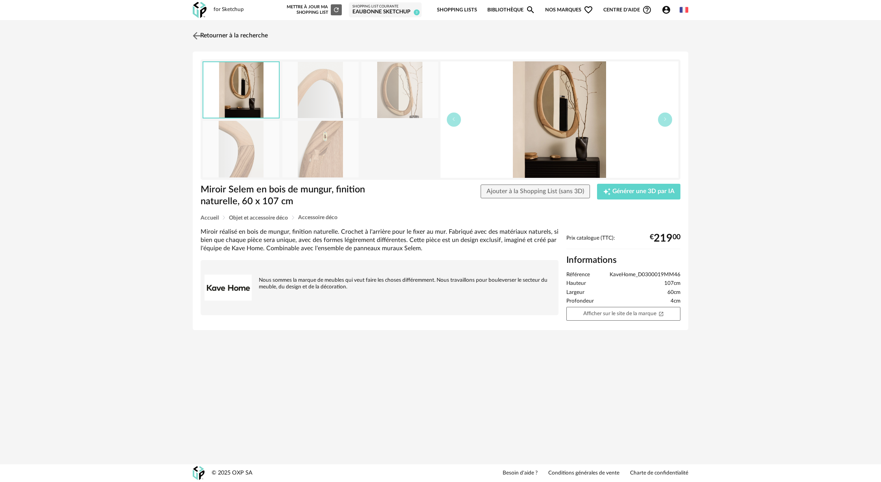
click at [211, 32] on link "Retourner à la recherche" at bounding box center [229, 35] width 77 height 17
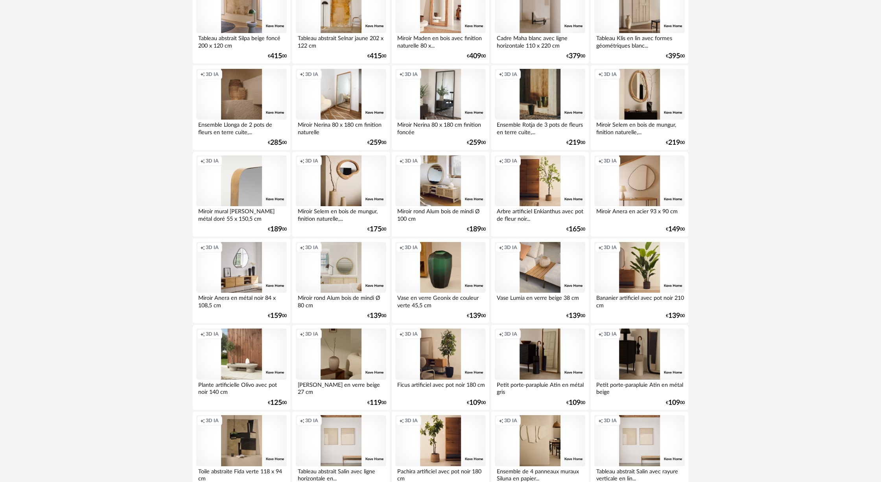
scroll to position [1459, 0]
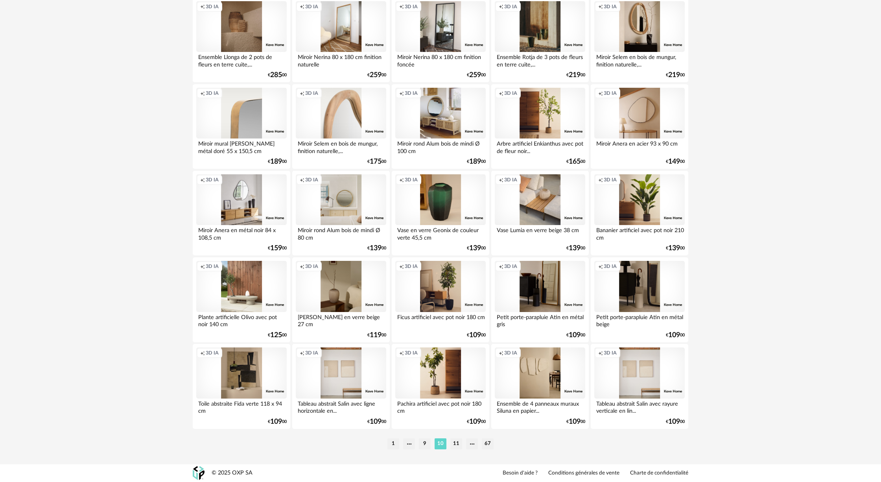
click at [314, 113] on div "Creation icon 3D IA" at bounding box center [341, 113] width 90 height 51
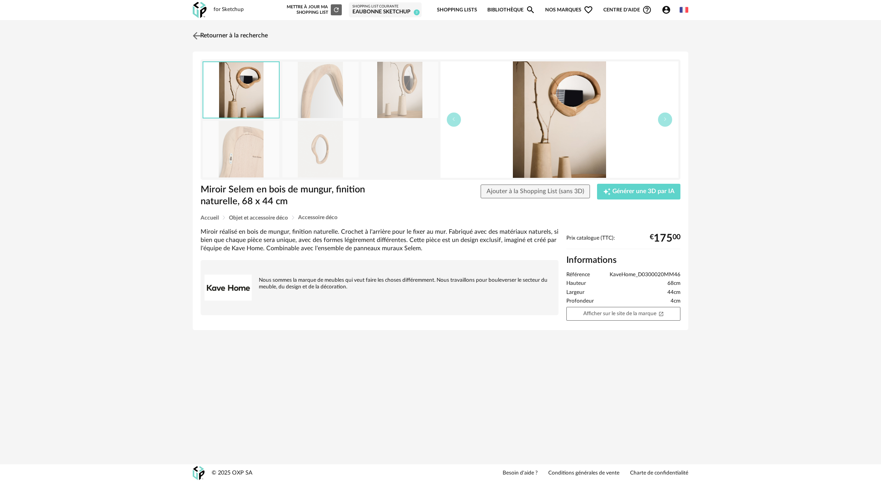
click at [217, 35] on link "Retourner à la recherche" at bounding box center [229, 35] width 77 height 17
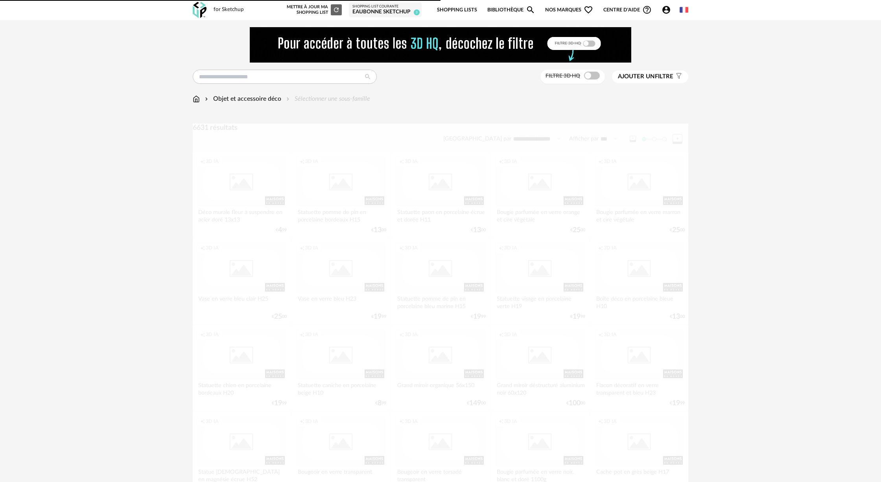
scroll to position [1459, 0]
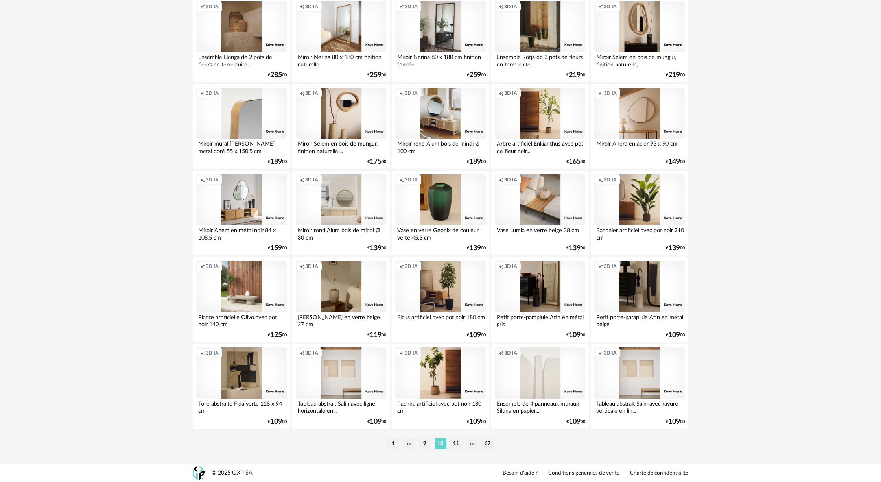
click at [314, 211] on div "Creation icon 3D IA" at bounding box center [540, 372] width 90 height 51
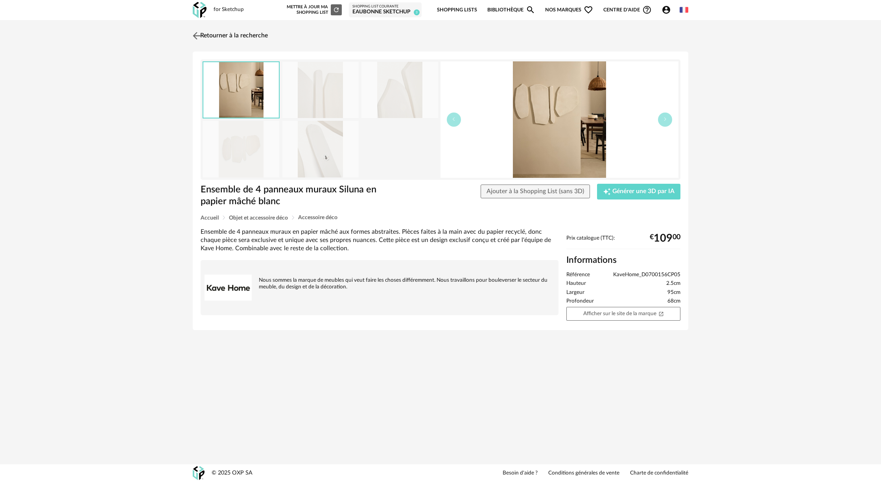
click at [228, 30] on link "Retourner à la recherche" at bounding box center [229, 35] width 77 height 17
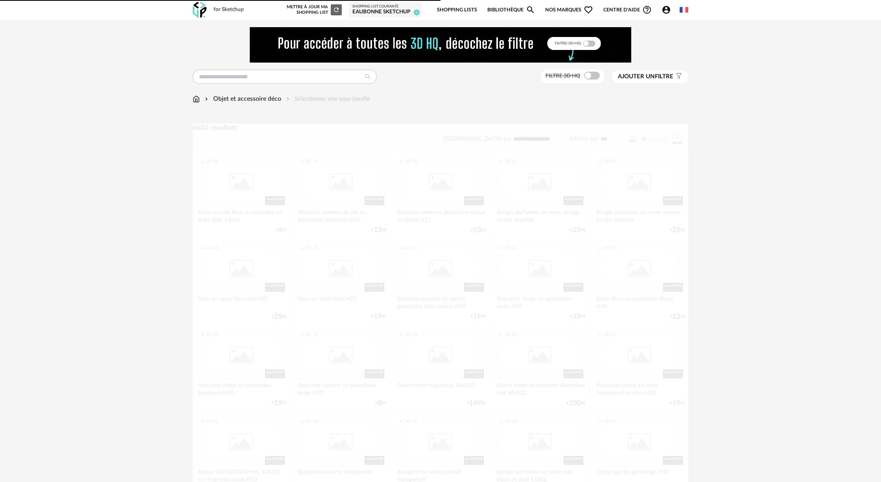
scroll to position [1459, 0]
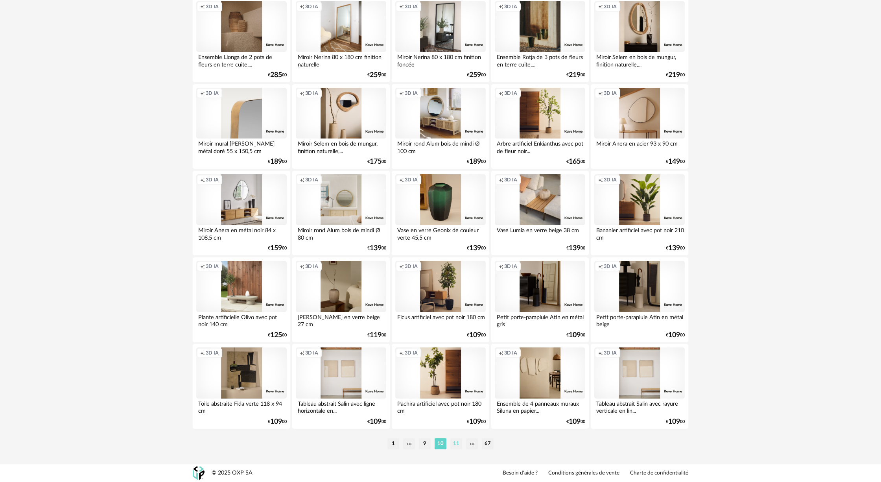
click at [314, 211] on li "11" at bounding box center [456, 443] width 12 height 11
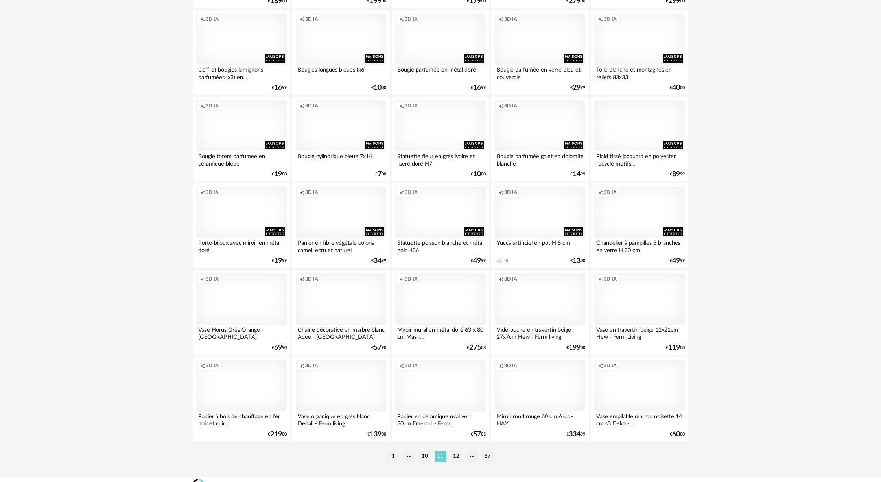
scroll to position [1459, 0]
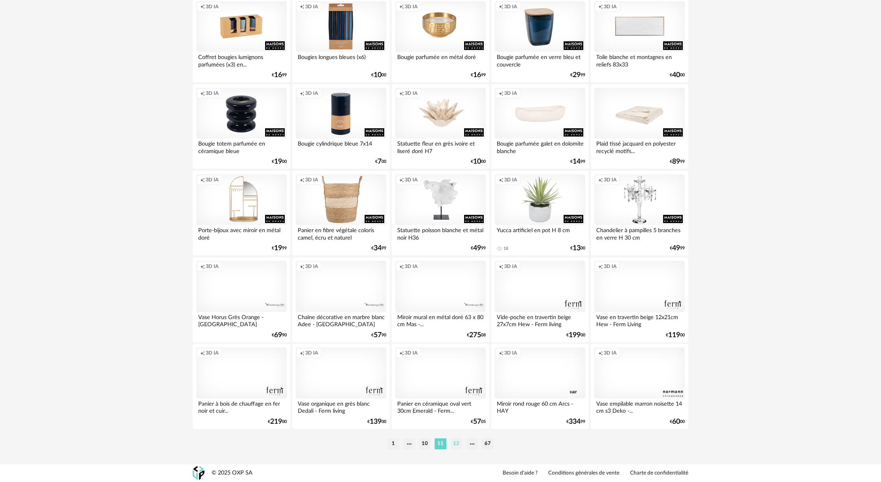
click at [314, 211] on li "12" at bounding box center [456, 443] width 12 height 11
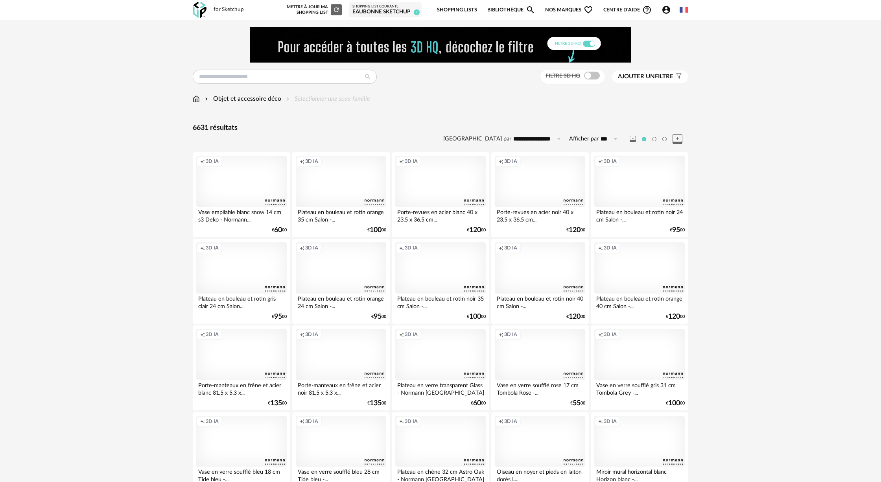
click at [261, 184] on div "Creation icon 3D IA" at bounding box center [241, 181] width 90 height 51
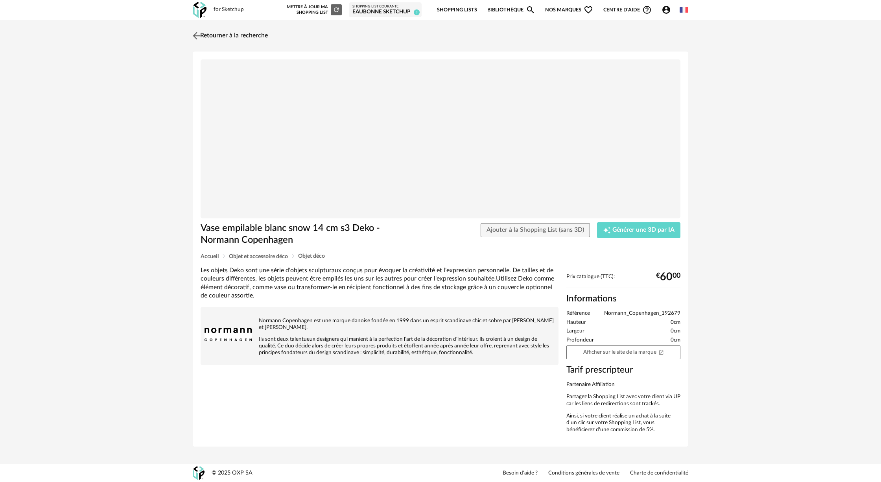
click at [228, 33] on link "Retourner à la recherche" at bounding box center [229, 35] width 77 height 17
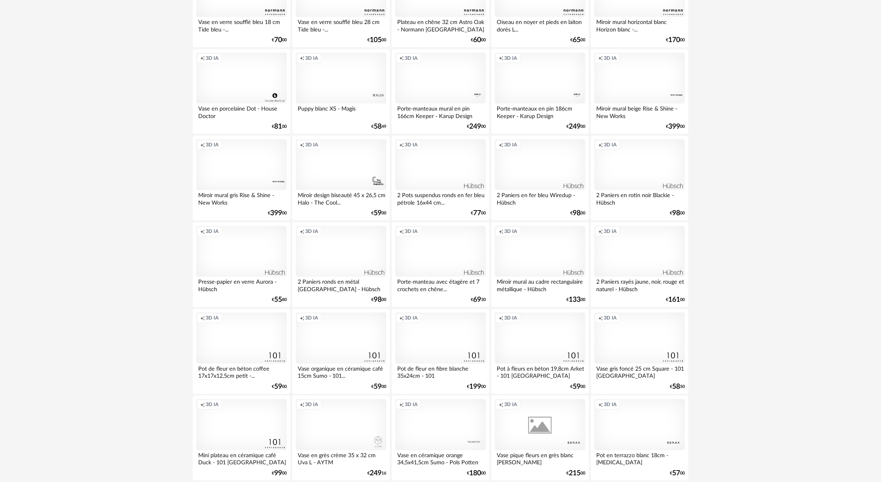
scroll to position [451, 0]
click at [314, 84] on div "Creation icon 3D IA" at bounding box center [341, 76] width 90 height 51
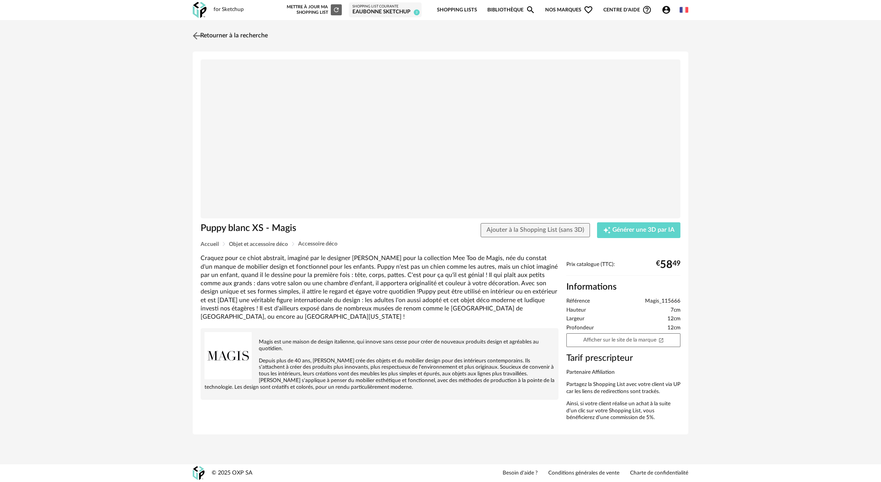
click at [227, 36] on link "Retourner à la recherche" at bounding box center [229, 35] width 77 height 17
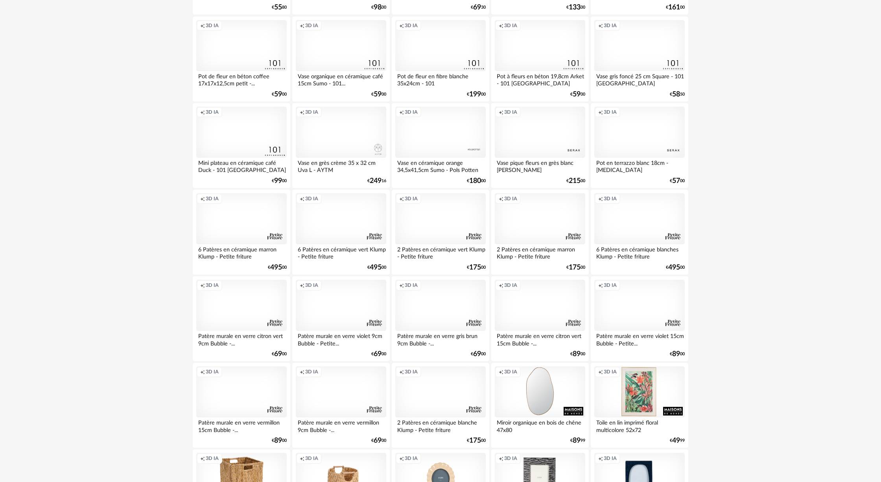
scroll to position [744, 0]
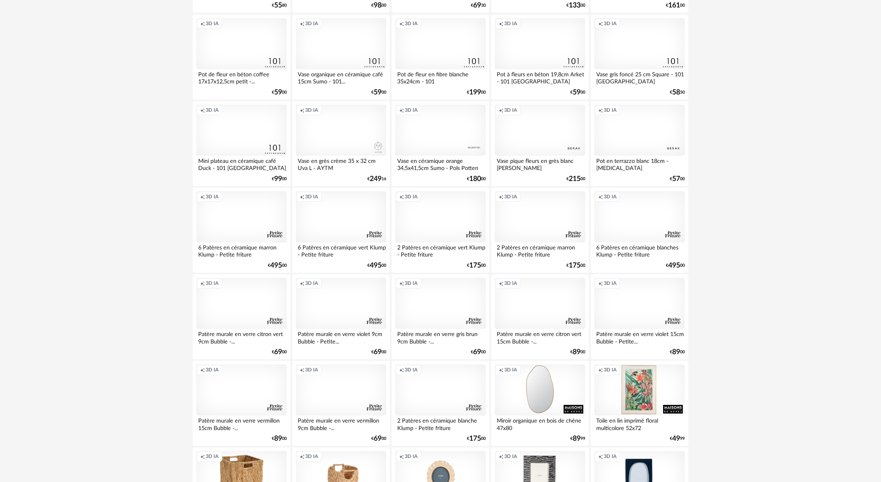
click at [314, 145] on div "Creation icon 3D IA" at bounding box center [341, 130] width 90 height 51
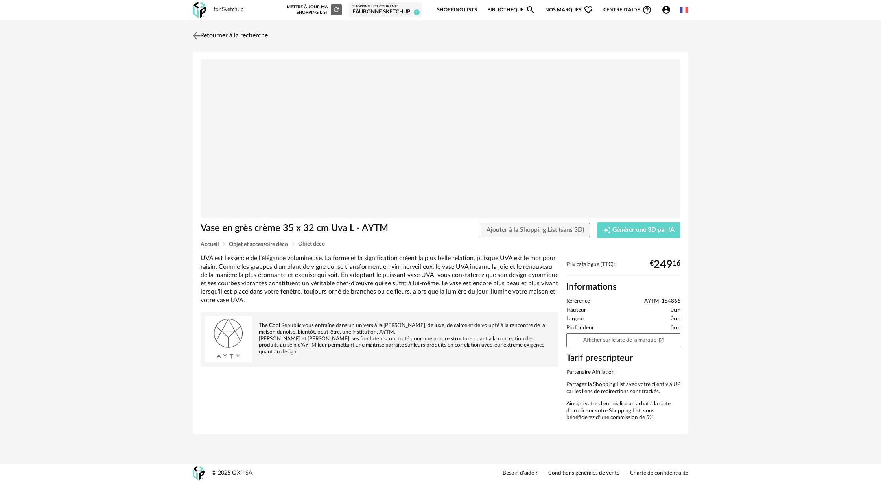
click at [231, 35] on link "Retourner à la recherche" at bounding box center [229, 35] width 77 height 17
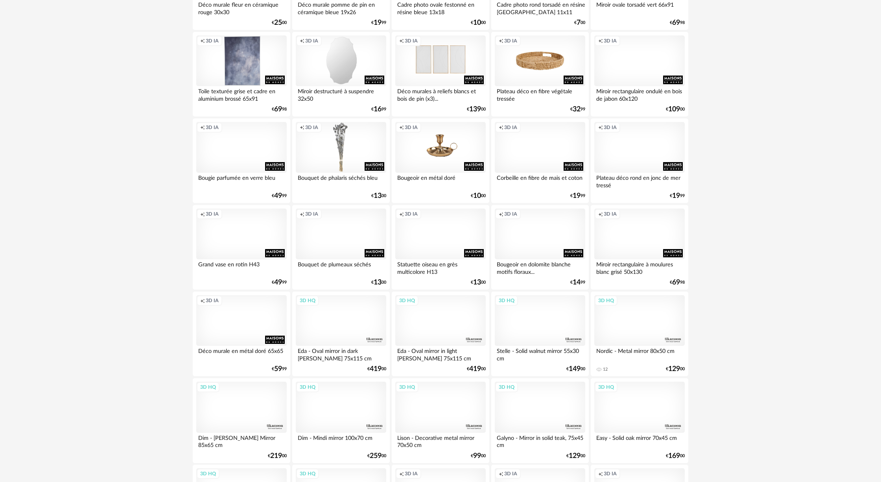
scroll to position [1459, 0]
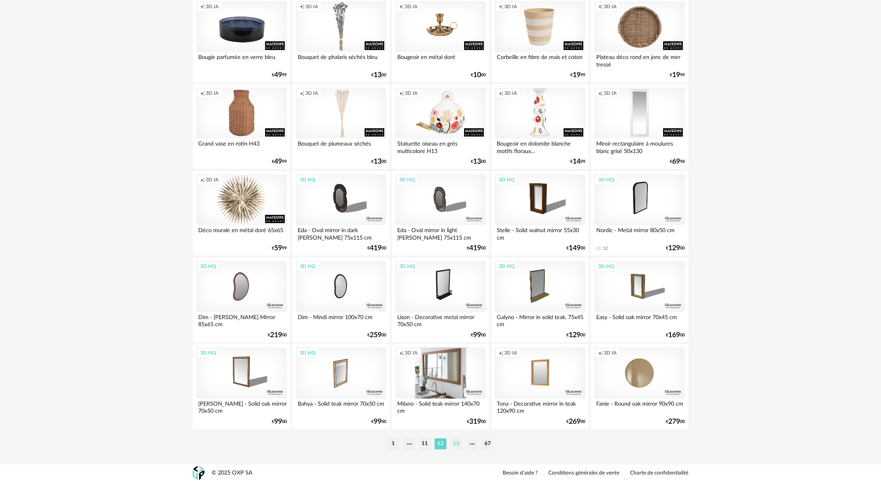
click at [314, 211] on li "13" at bounding box center [456, 443] width 12 height 11
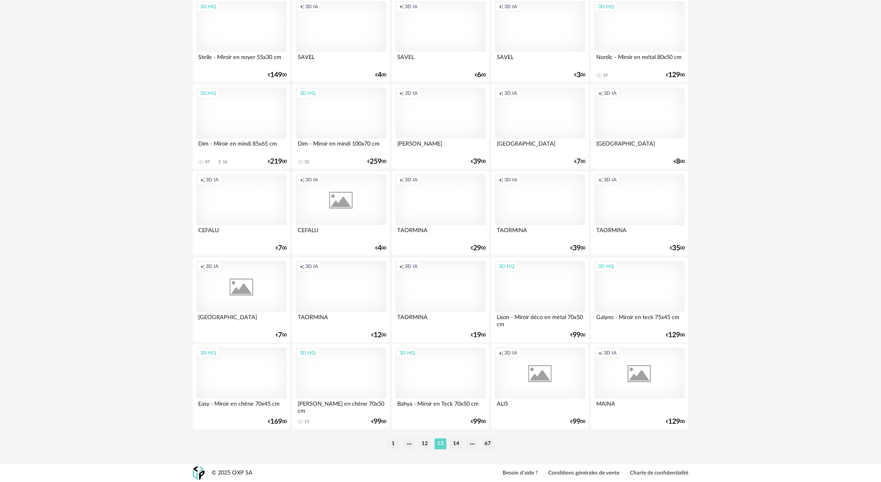
scroll to position [1459, 0]
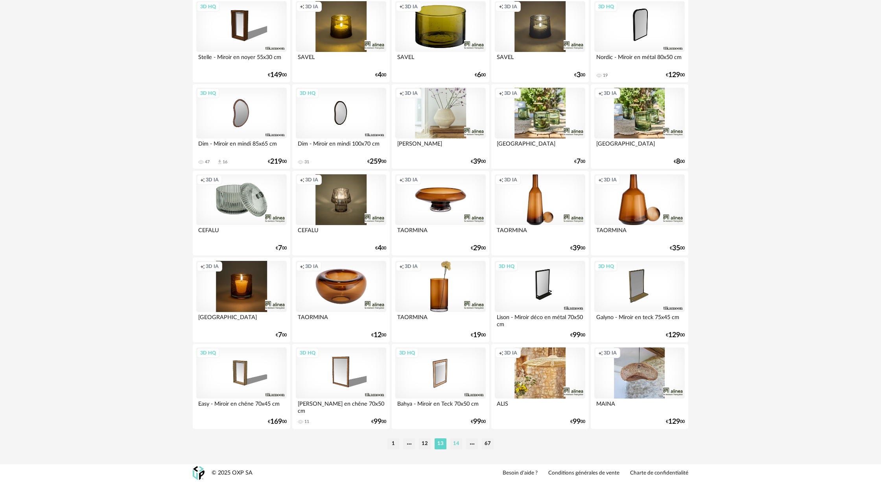
click at [314, 211] on li "14" at bounding box center [456, 443] width 12 height 11
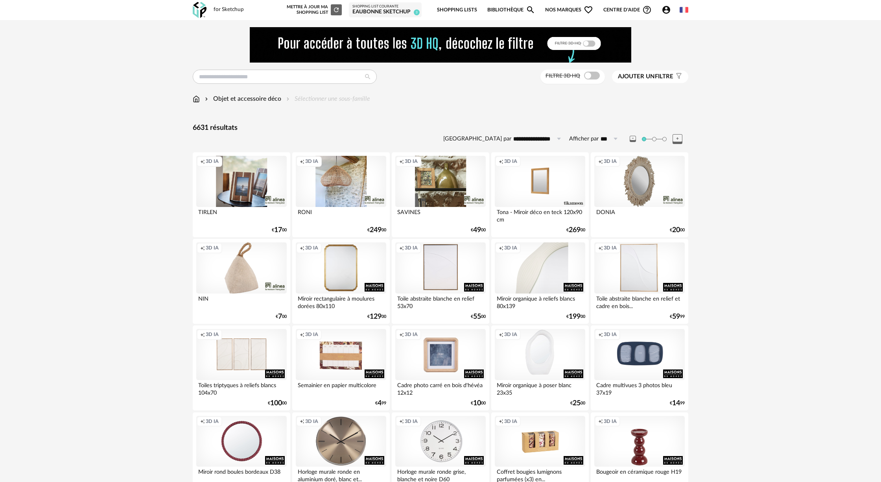
scroll to position [2, 0]
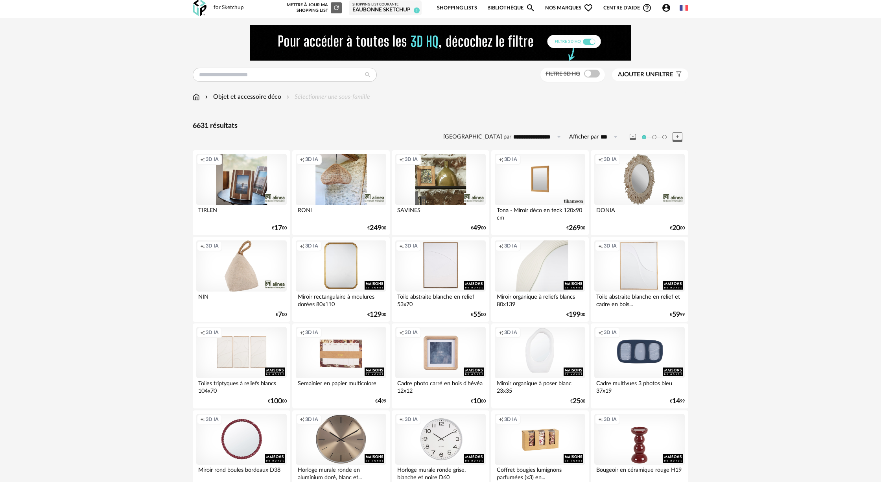
click at [314, 211] on div "Creation icon 3D IA" at bounding box center [540, 265] width 90 height 51
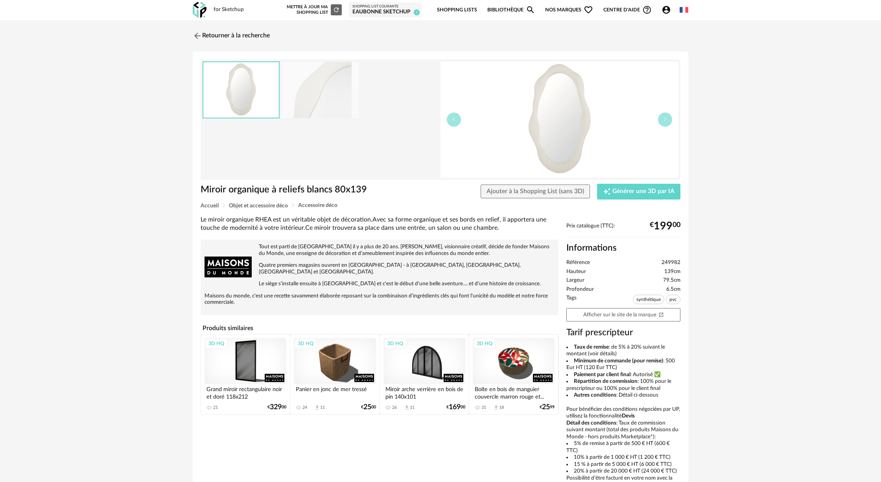
scroll to position [0, 0]
click at [238, 36] on link "Retourner à la recherche" at bounding box center [229, 35] width 77 height 17
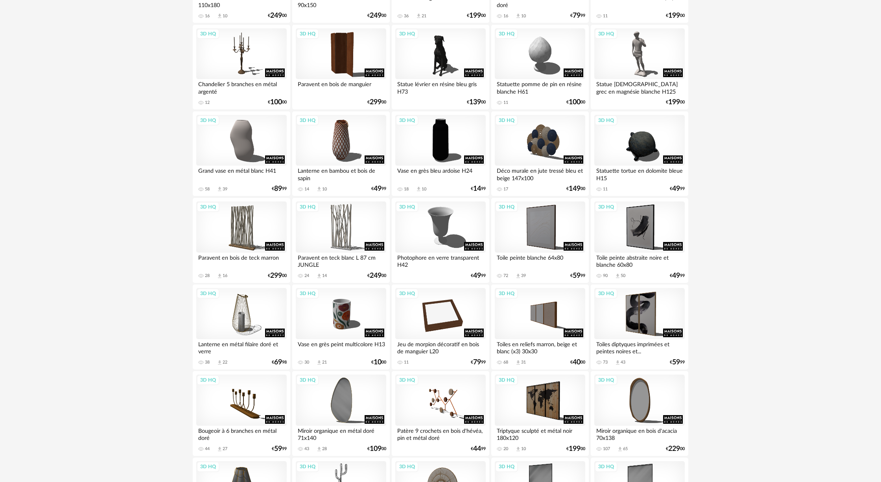
scroll to position [561, 0]
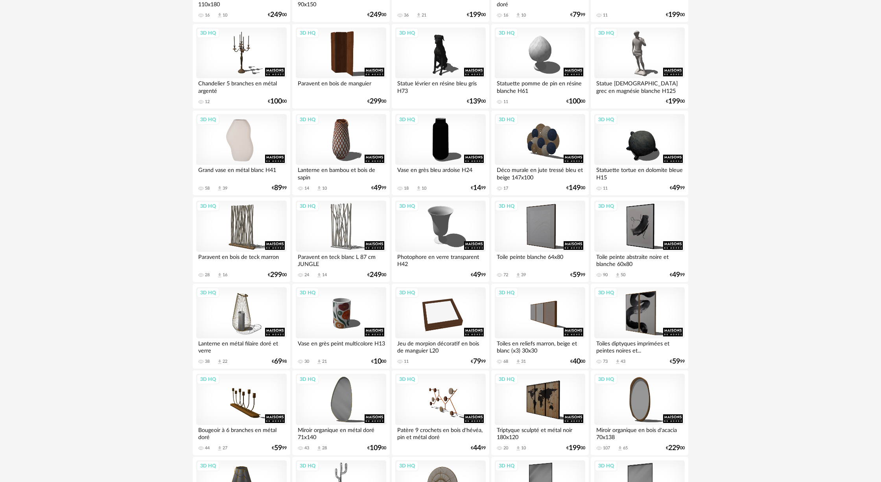
click at [238, 134] on div "3D HQ" at bounding box center [241, 139] width 90 height 51
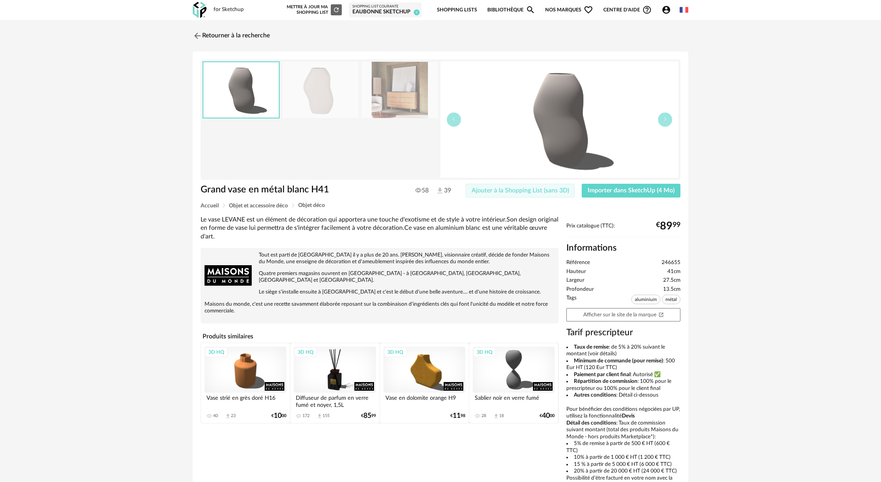
click at [314, 192] on span "Ajouter à la Shopping List (sans 3D)" at bounding box center [520, 190] width 98 height 6
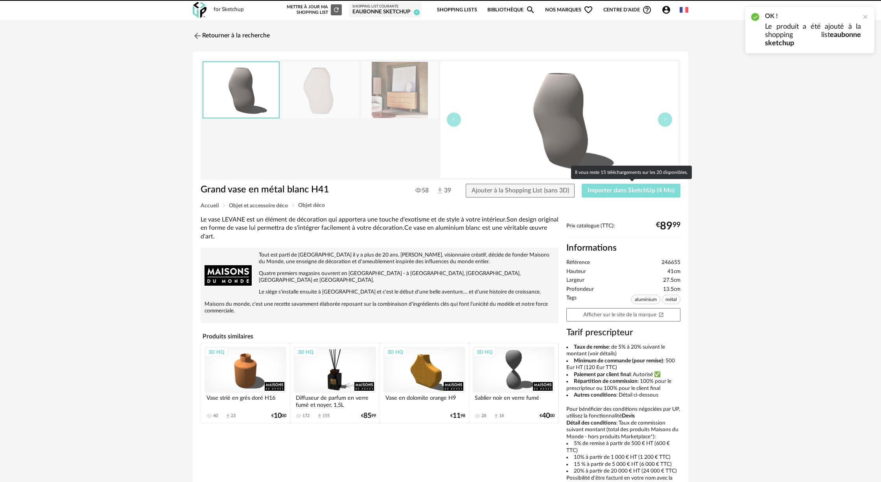
click at [314, 192] on span "Importer dans SketchUp (4 Mo)" at bounding box center [631, 190] width 87 height 6
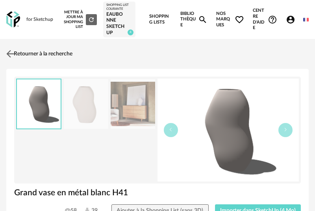
click at [23, 54] on link "Retourner à la recherche" at bounding box center [38, 53] width 68 height 17
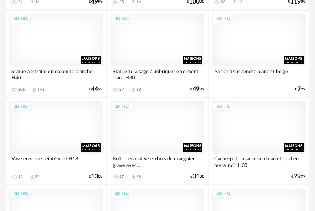
scroll to position [2342, 0]
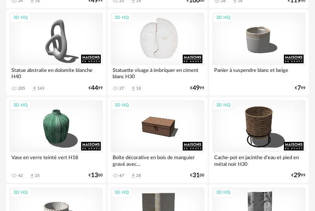
click at [161, 50] on div "3D HQ" at bounding box center [157, 39] width 93 height 52
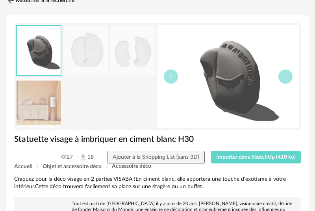
scroll to position [55, 0]
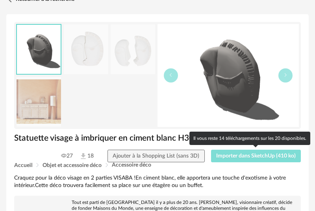
click at [273, 157] on span "Importer dans SketchUp (410 ko)" at bounding box center [255, 156] width 79 height 6
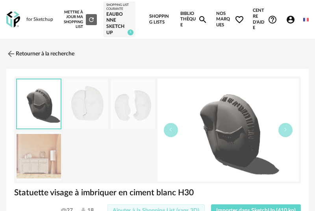
click at [169, 208] on span "Ajouter à la Shopping List (sans 3D)" at bounding box center [155, 211] width 87 height 6
click at [46, 53] on link "Retourner à la recherche" at bounding box center [38, 53] width 68 height 17
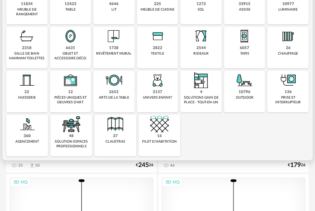
scroll to position [143, 0]
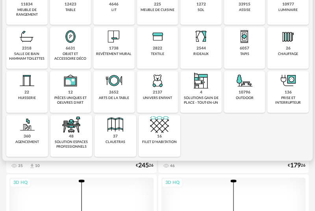
click at [70, 51] on div "6631" at bounding box center [70, 48] width 9 height 5
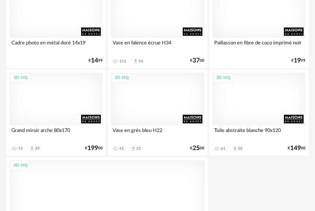
scroll to position [3034, 0]
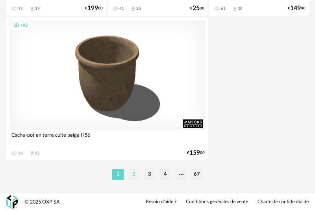
click at [136, 177] on li "2" at bounding box center [134, 174] width 12 height 11
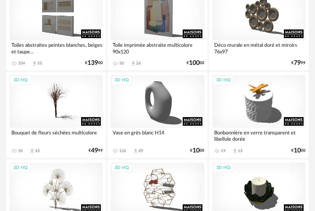
scroll to position [1229, 0]
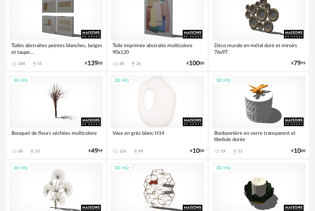
click at [155, 106] on div "3D HQ" at bounding box center [157, 102] width 93 height 52
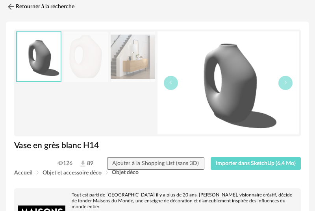
scroll to position [47, 0]
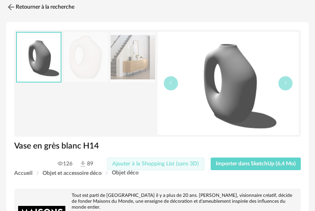
drag, startPoint x: 154, startPoint y: 163, endPoint x: 164, endPoint y: 165, distance: 10.0
click at [156, 163] on span "Ajouter à la Shopping List (sans 3D)" at bounding box center [155, 164] width 87 height 6
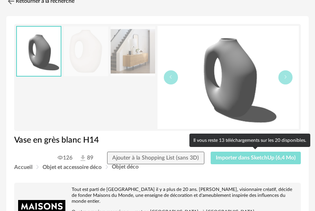
click at [253, 160] on span "Importer dans SketchUp (6,4 Mo)" at bounding box center [255, 158] width 80 height 6
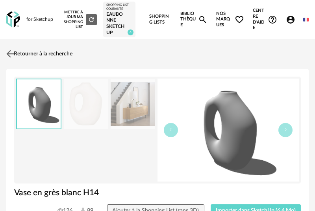
click at [41, 53] on link "Retourner à la recherche" at bounding box center [38, 53] width 68 height 17
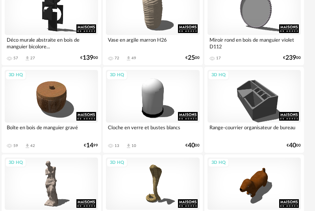
scroll to position [1761, 5]
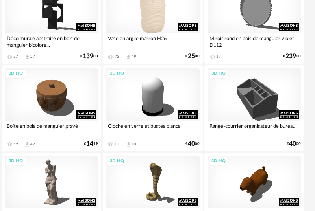
click at [162, 24] on div "3D HQ" at bounding box center [152, 7] width 93 height 52
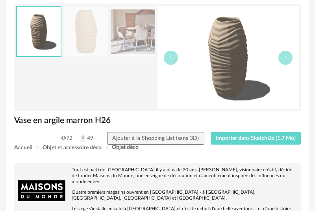
scroll to position [73, 0]
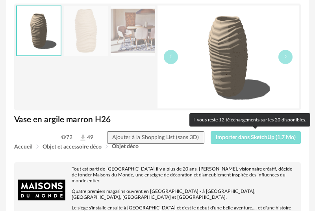
click at [260, 140] on span "Importer dans SketchUp (1,7 Mo)" at bounding box center [255, 138] width 80 height 6
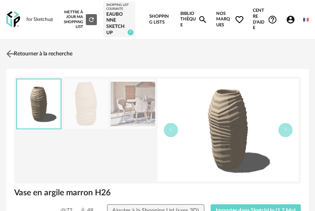
click at [26, 52] on link "Retourner à la recherche" at bounding box center [38, 53] width 68 height 17
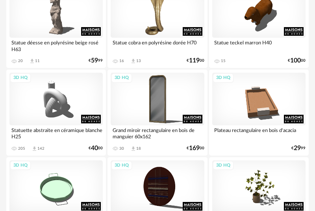
scroll to position [1934, 0]
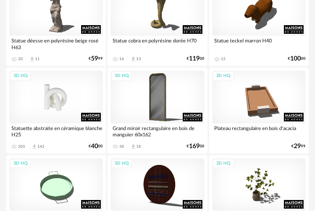
click at [44, 105] on div "3D HQ" at bounding box center [55, 97] width 93 height 52
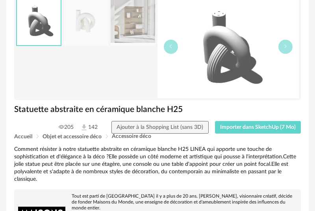
scroll to position [84, 0]
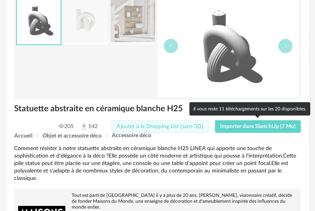
click at [190, 126] on span "Ajouter à la Shopping List (sans 3D)" at bounding box center [159, 127] width 87 height 6
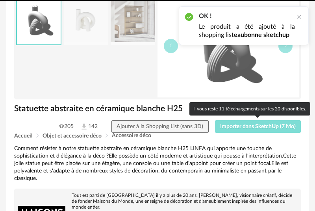
click at [244, 124] on span "Importer dans SketchUp (7 Mo)" at bounding box center [258, 127] width 76 height 6
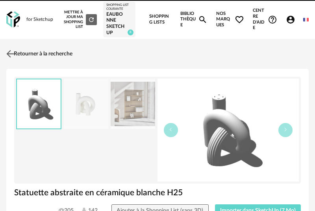
click at [40, 54] on link "Retourner à la recherche" at bounding box center [38, 53] width 68 height 17
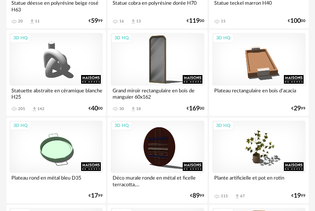
scroll to position [2048, 0]
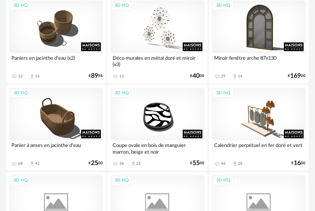
scroll to position [2532, 0]
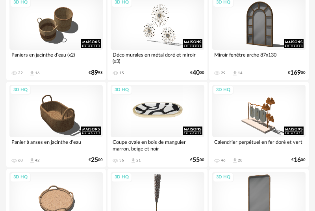
click at [168, 117] on div "3D HQ" at bounding box center [157, 111] width 93 height 52
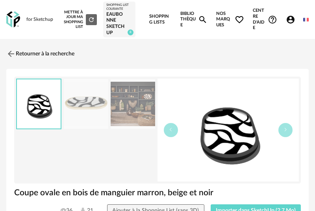
click at [137, 111] on img at bounding box center [133, 104] width 44 height 50
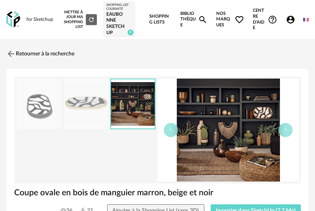
click at [94, 107] on img at bounding box center [86, 104] width 44 height 50
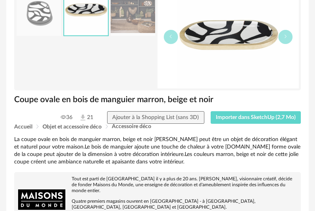
scroll to position [97, 0]
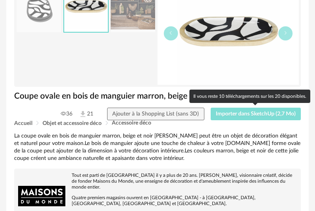
click at [252, 115] on span "Importer dans SketchUp (2,7 Mo)" at bounding box center [255, 114] width 80 height 6
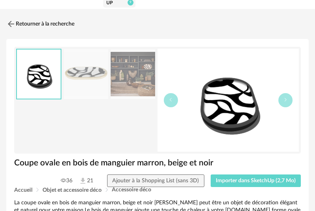
scroll to position [30, 0]
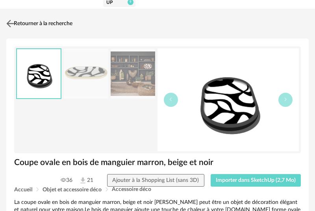
click at [10, 24] on img at bounding box center [10, 23] width 11 height 11
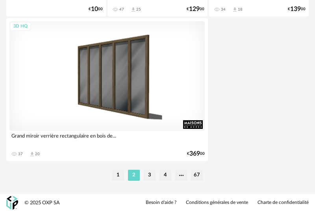
scroll to position [3034, 0]
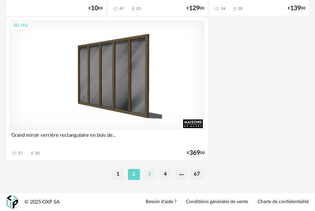
click at [149, 171] on li "3" at bounding box center [150, 174] width 12 height 11
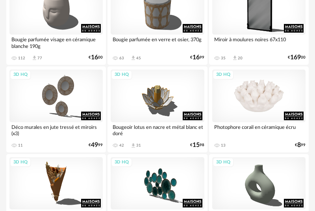
scroll to position [1066, 0]
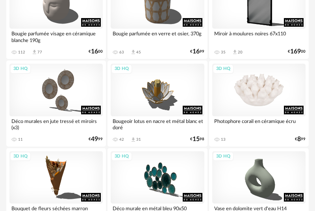
click at [260, 92] on div "3D HQ" at bounding box center [258, 90] width 93 height 52
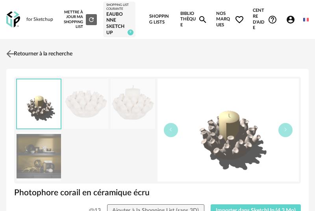
click at [13, 54] on img at bounding box center [10, 53] width 11 height 11
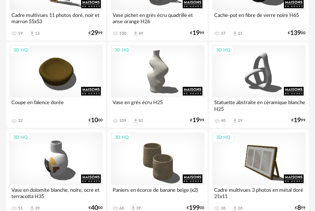
scroll to position [1348, 0]
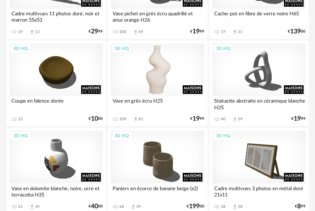
click at [157, 59] on div "3D HQ" at bounding box center [157, 70] width 93 height 52
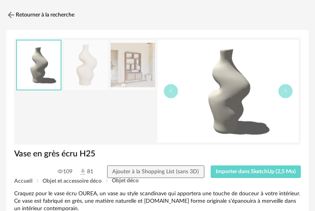
scroll to position [40, 0]
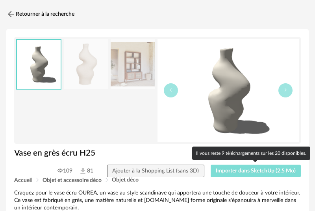
click at [254, 172] on span "Importer dans SketchUp (2,5 Mo)" at bounding box center [255, 171] width 80 height 6
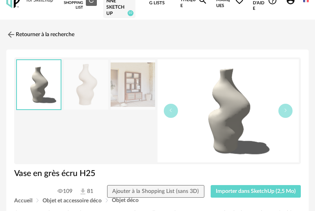
scroll to position [21, 0]
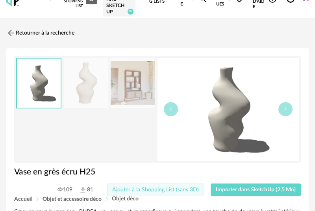
click at [156, 190] on span "Ajouter à la Shopping List (sans 3D)" at bounding box center [155, 190] width 87 height 6
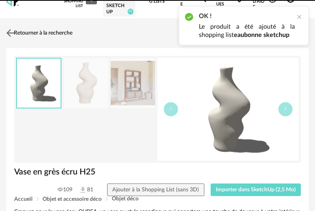
click at [47, 31] on link "Retourner à la recherche" at bounding box center [38, 32] width 68 height 17
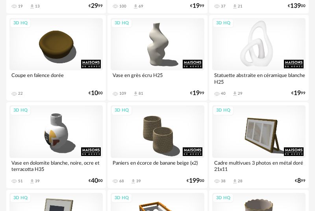
scroll to position [1375, 0]
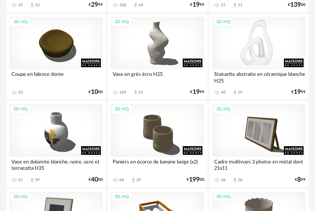
click at [261, 57] on div "3D HQ" at bounding box center [258, 43] width 93 height 52
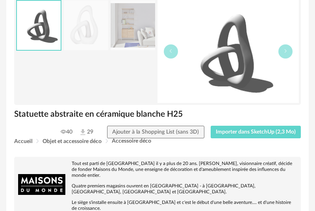
scroll to position [78, 0]
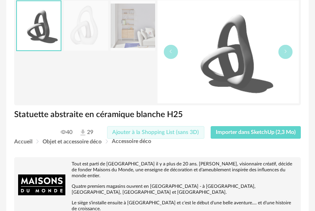
click at [171, 134] on span "Ajouter à la Shopping List (sans 3D)" at bounding box center [155, 133] width 87 height 6
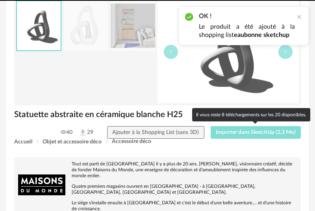
click at [254, 134] on span "Importer dans SketchUp (2,3 Mo)" at bounding box center [255, 133] width 80 height 6
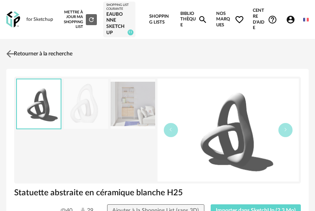
click at [52, 55] on link "Retourner à la recherche" at bounding box center [38, 53] width 68 height 17
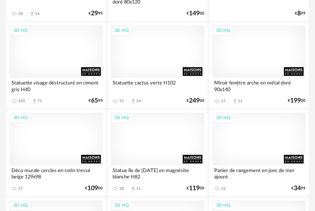
scroll to position [2067, 0]
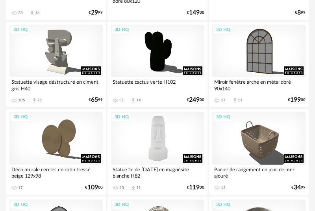
click at [169, 137] on div "3D HQ" at bounding box center [157, 138] width 93 height 52
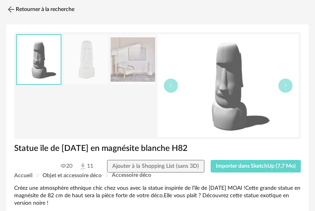
scroll to position [42, 0]
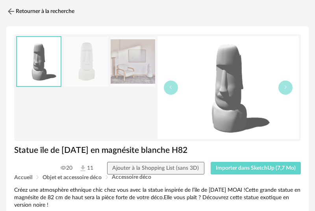
click at [133, 64] on img at bounding box center [133, 62] width 44 height 50
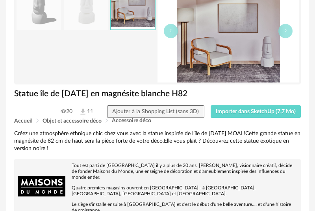
scroll to position [0, 0]
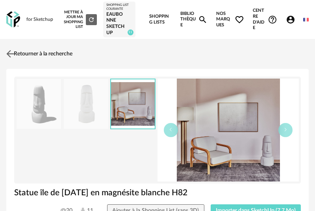
click at [21, 54] on link "Retourner à la recherche" at bounding box center [38, 53] width 68 height 17
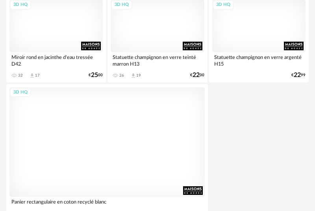
scroll to position [3034, 0]
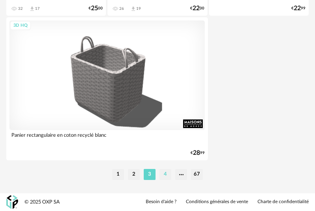
click at [168, 174] on li "4" at bounding box center [165, 174] width 12 height 11
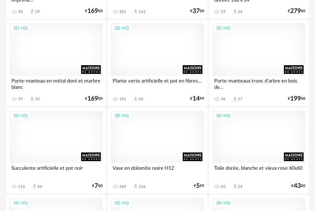
scroll to position [930, 0]
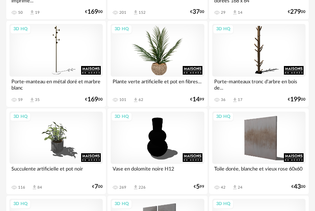
click at [162, 53] on div "3D HQ" at bounding box center [157, 50] width 93 height 52
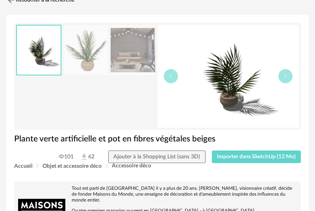
scroll to position [55, 0]
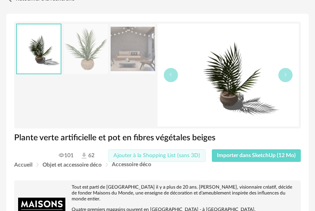
click at [179, 153] on span "Ajouter à la Shopping List (sans 3D)" at bounding box center [156, 156] width 87 height 6
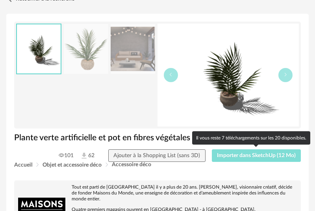
click at [262, 155] on span "Importer dans SketchUp (12 Mo)" at bounding box center [256, 156] width 79 height 6
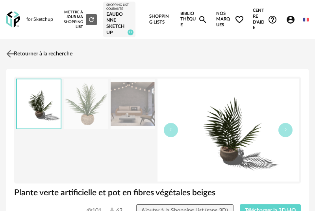
click at [36, 53] on link "Retourner à la recherche" at bounding box center [38, 53] width 68 height 17
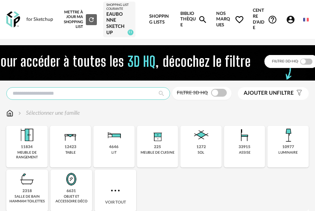
click at [128, 93] on input "text" at bounding box center [88, 93] width 164 height 13
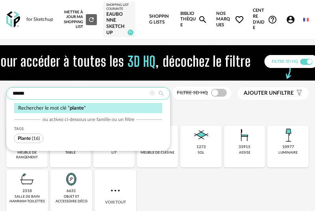
type input "******"
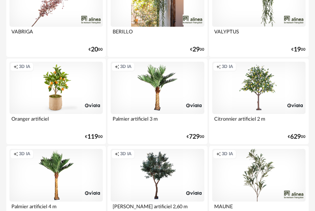
scroll to position [282, 0]
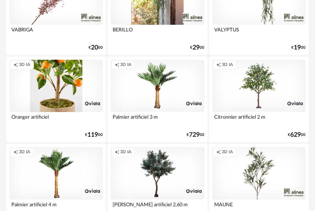
click at [55, 83] on div "Creation icon 3D IA" at bounding box center [55, 86] width 93 height 52
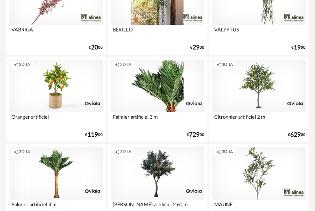
scroll to position [283, 0]
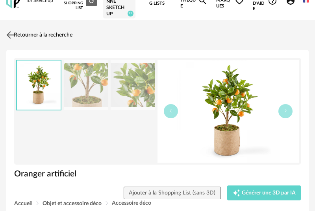
click at [44, 30] on link "Retourner à la recherche" at bounding box center [38, 34] width 68 height 17
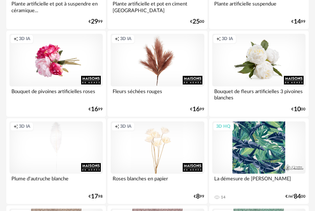
scroll to position [917, 0]
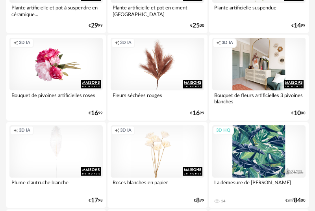
click at [267, 69] on div "Creation icon 3D IA" at bounding box center [258, 64] width 93 height 52
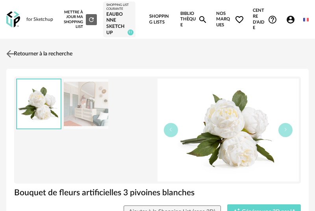
click at [49, 53] on link "Retourner à la recherche" at bounding box center [38, 53] width 68 height 17
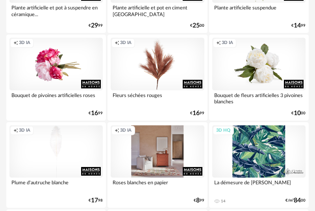
click at [172, 167] on div "Creation icon 3D IA" at bounding box center [157, 151] width 93 height 52
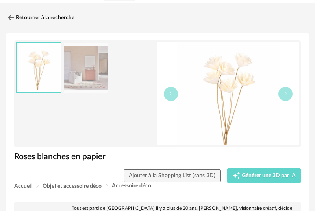
scroll to position [36, 0]
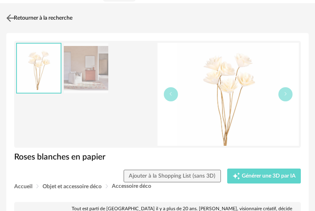
click at [63, 16] on link "Retourner à la recherche" at bounding box center [38, 17] width 68 height 17
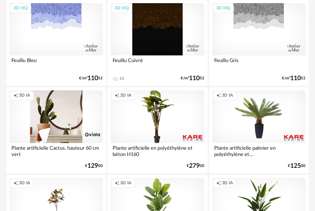
scroll to position [1214, 0]
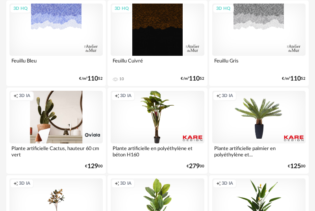
click at [52, 113] on div "Creation icon 3D IA" at bounding box center [55, 117] width 93 height 52
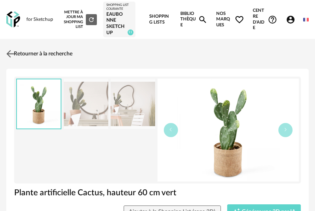
click at [43, 52] on link "Retourner à la recherche" at bounding box center [38, 53] width 68 height 17
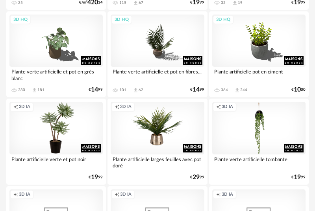
scroll to position [2083, 0]
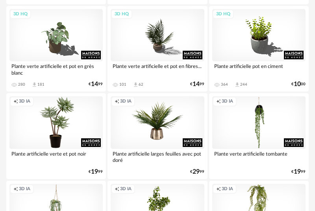
click at [150, 128] on div "Creation icon 3D IA" at bounding box center [157, 122] width 93 height 52
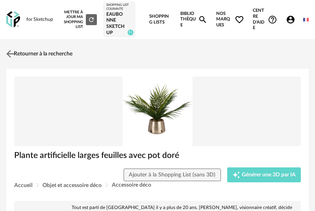
click at [41, 57] on link "Retourner à la recherche" at bounding box center [38, 53] width 68 height 17
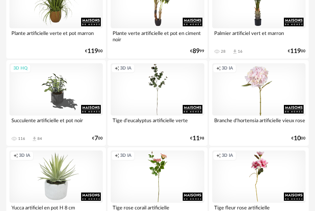
scroll to position [2380, 0]
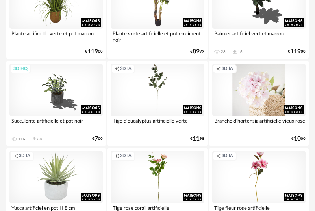
click at [257, 94] on div "Creation icon 3D IA" at bounding box center [258, 90] width 93 height 52
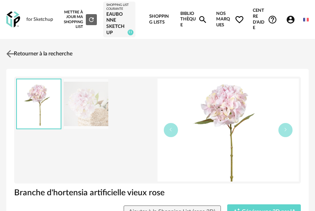
click at [59, 52] on link "Retourner à la recherche" at bounding box center [38, 53] width 68 height 17
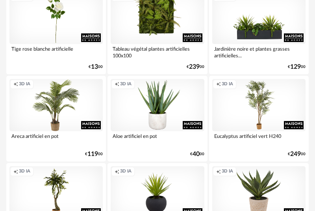
scroll to position [2627, 0]
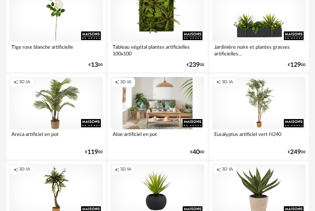
click at [167, 107] on div "Creation icon 3D IA" at bounding box center [157, 103] width 93 height 52
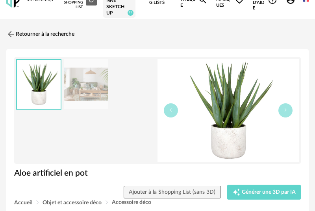
scroll to position [20, 0]
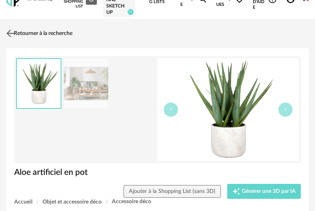
click at [49, 35] on link "Retourner à la recherche" at bounding box center [38, 33] width 68 height 17
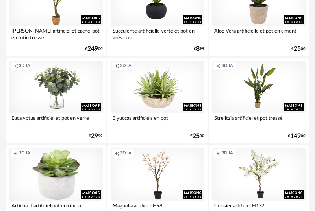
scroll to position [2819, 0]
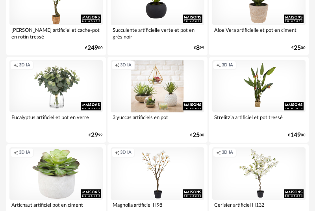
click at [158, 75] on div "Creation icon 3D IA" at bounding box center [157, 86] width 93 height 52
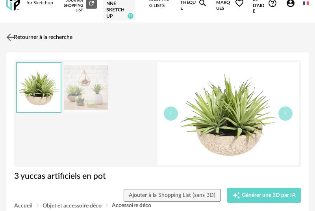
click at [57, 34] on link "Retourner à la recherche" at bounding box center [38, 37] width 68 height 17
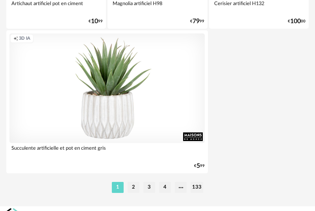
scroll to position [3029, 0]
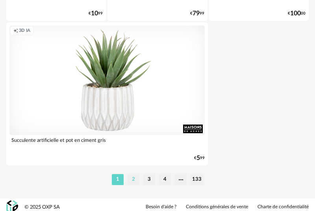
click at [132, 177] on li "2" at bounding box center [133, 179] width 12 height 11
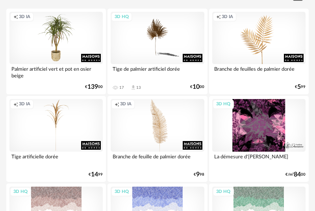
scroll to position [156, 0]
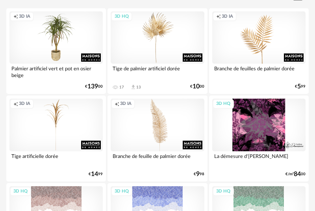
click at [149, 41] on div "3D HQ" at bounding box center [157, 37] width 93 height 52
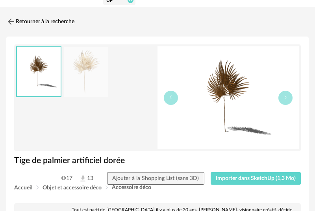
scroll to position [33, 0]
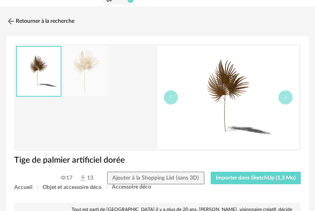
click at [265, 187] on div "Accueil Objet et accessoire déco Accessoire déco" at bounding box center [157, 187] width 286 height 6
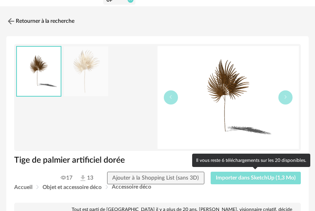
click at [265, 183] on button "Importer dans SketchUp (1,3 Mo)" at bounding box center [255, 178] width 90 height 13
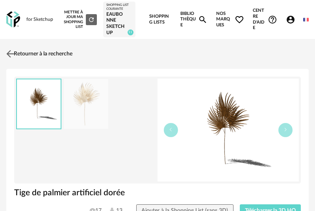
click at [41, 51] on link "Retourner à la recherche" at bounding box center [38, 53] width 68 height 17
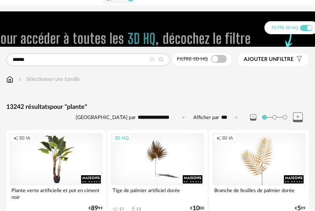
scroll to position [33, 0]
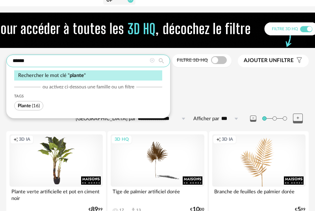
drag, startPoint x: 76, startPoint y: 62, endPoint x: 17, endPoint y: 62, distance: 59.0
click at [17, 62] on input "******" at bounding box center [88, 61] width 164 height 13
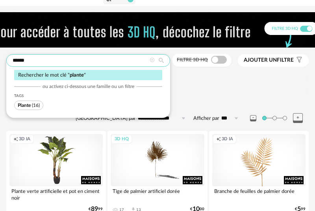
scroll to position [32, 0]
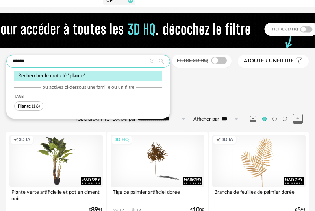
drag, startPoint x: 34, startPoint y: 64, endPoint x: 1, endPoint y: 59, distance: 33.8
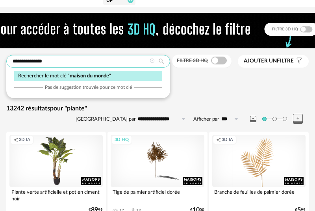
type input "**********"
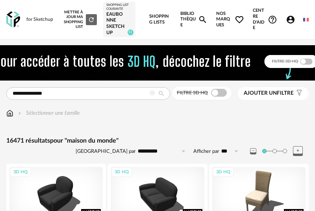
click at [279, 92] on span "Ajouter un filtre" at bounding box center [268, 93] width 50 height 7
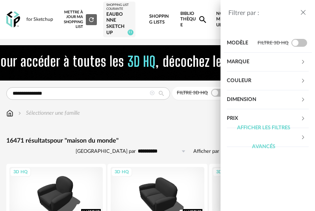
click at [278, 147] on div "Afficher les filtres avancés" at bounding box center [264, 138] width 74 height 38
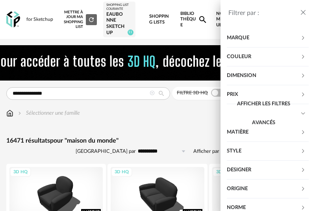
scroll to position [23, 0]
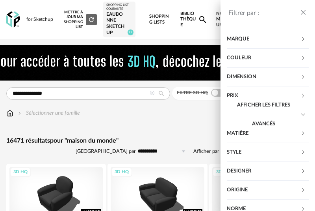
click at [160, 130] on div "Filtrer par : Modèle Filtre 3D HQ Marque &tradition 92 101 Copenhagen 4 366 Con…" at bounding box center [157, 105] width 315 height 211
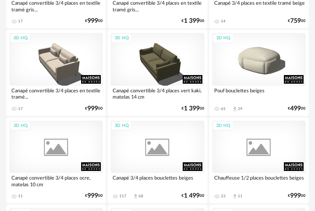
scroll to position [1474, 0]
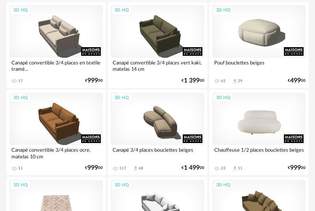
click at [272, 125] on div "3D HQ" at bounding box center [258, 119] width 93 height 52
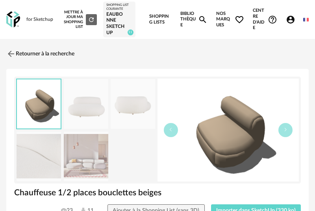
click at [86, 102] on img at bounding box center [86, 104] width 44 height 50
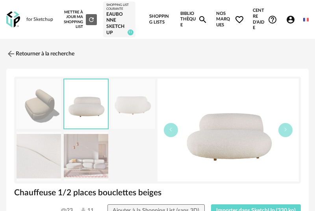
click at [120, 107] on img at bounding box center [133, 104] width 44 height 50
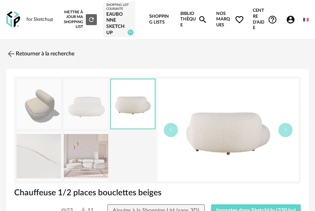
click at [92, 149] on img at bounding box center [86, 157] width 44 height 50
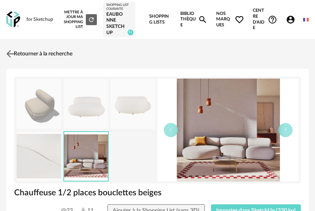
click at [41, 53] on link "Retourner à la recherche" at bounding box center [38, 53] width 68 height 17
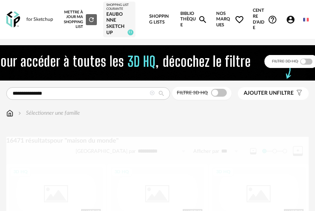
scroll to position [1474, 0]
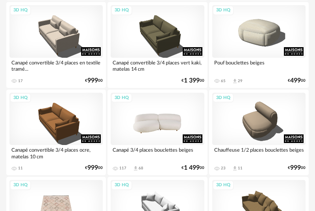
click at [158, 116] on div "3D HQ" at bounding box center [157, 119] width 93 height 52
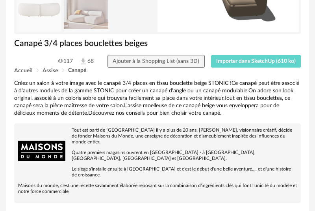
scroll to position [147, 0]
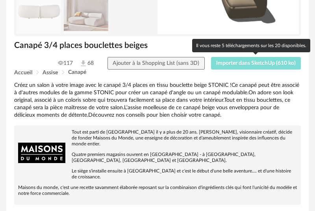
click at [257, 66] on span "Importer dans SketchUp (610 ko)" at bounding box center [255, 64] width 79 height 6
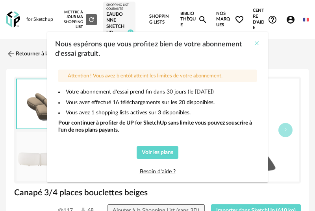
click at [257, 43] on icon "Close" at bounding box center [256, 43] width 6 height 6
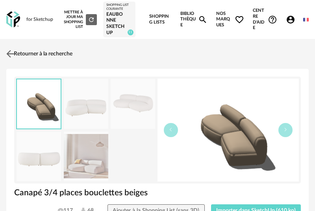
click at [35, 55] on link "Retourner à la recherche" at bounding box center [38, 53] width 68 height 17
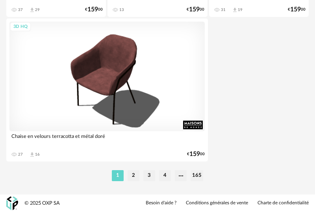
scroll to position [3034, 0]
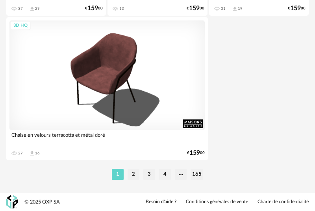
click at [134, 173] on li "2" at bounding box center [133, 174] width 12 height 11
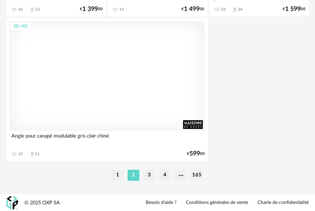
scroll to position [3034, 0]
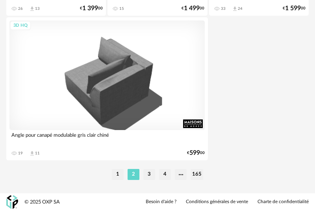
click at [148, 175] on li "3" at bounding box center [149, 174] width 12 height 11
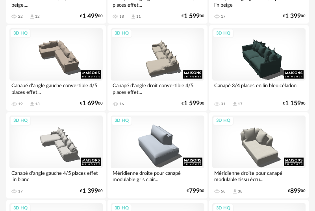
scroll to position [17, 0]
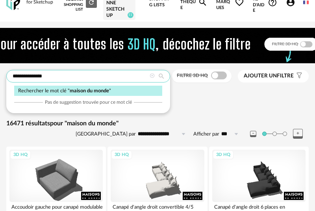
drag, startPoint x: 70, startPoint y: 76, endPoint x: -57, endPoint y: 78, distance: 127.4
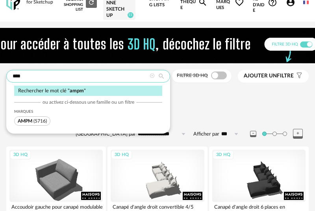
type input "****"
type input "**********"
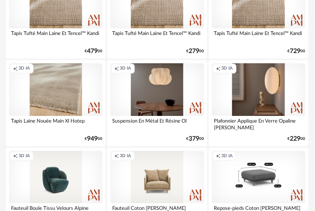
scroll to position [90, 0]
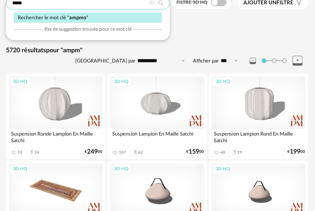
type input "*****"
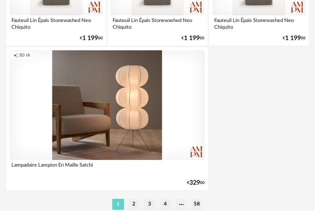
scroll to position [3034, 0]
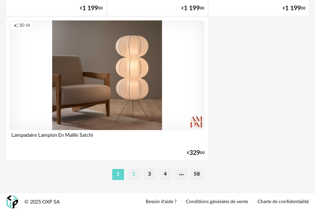
click at [131, 176] on li "2" at bounding box center [134, 174] width 12 height 11
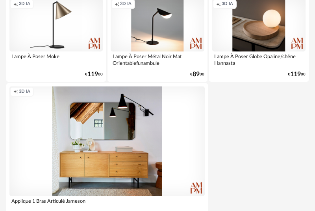
scroll to position [3034, 0]
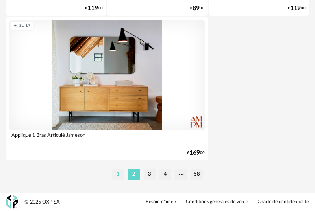
click at [119, 175] on li "1" at bounding box center [118, 174] width 12 height 11
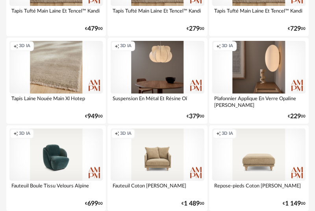
scroll to position [2752, 0]
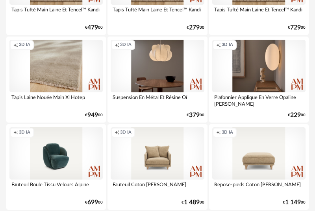
click at [165, 55] on div "Creation icon 3D IA" at bounding box center [157, 66] width 93 height 52
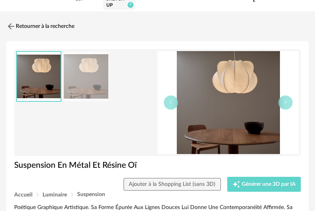
scroll to position [34, 0]
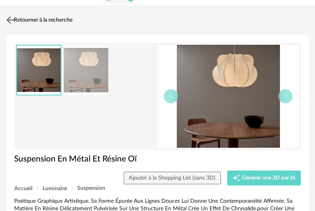
click at [72, 22] on link "Retourner à la recherche" at bounding box center [38, 19] width 68 height 17
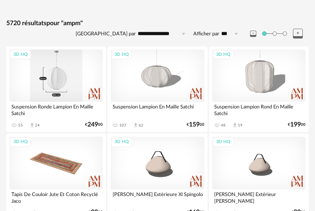
scroll to position [125, 0]
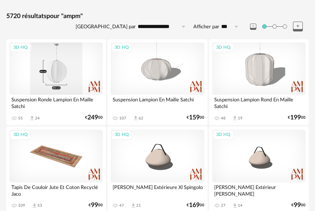
click at [67, 70] on div "3D HQ" at bounding box center [55, 68] width 93 height 52
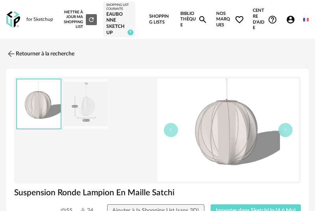
scroll to position [30, 0]
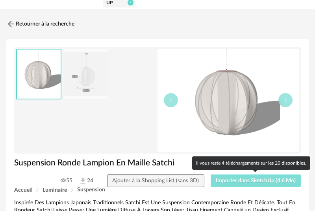
click at [256, 180] on span "Importer dans SketchUp (4,6 Mo)" at bounding box center [255, 181] width 80 height 6
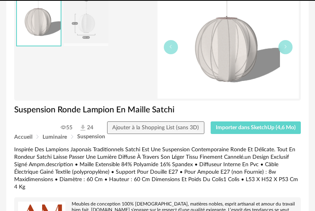
scroll to position [83, 0]
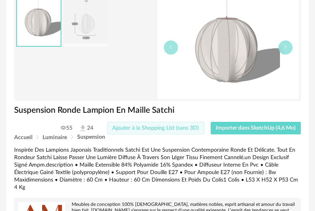
drag, startPoint x: 175, startPoint y: 127, endPoint x: 180, endPoint y: 129, distance: 4.8
click at [177, 127] on span "Ajouter à la Shopping List (sans 3D)" at bounding box center [155, 128] width 87 height 6
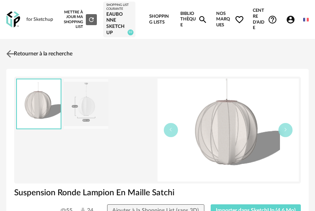
click at [56, 52] on link "Retourner à la recherche" at bounding box center [38, 53] width 68 height 17
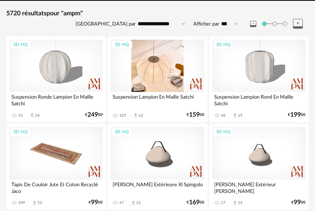
scroll to position [134, 0]
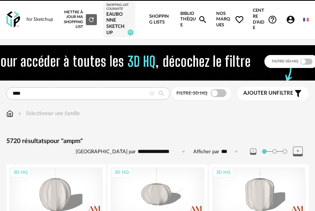
scroll to position [164, 0]
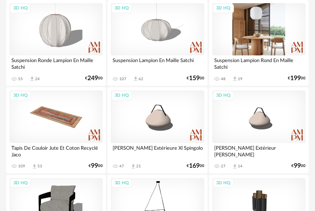
click at [263, 31] on div "3D HQ" at bounding box center [258, 29] width 93 height 52
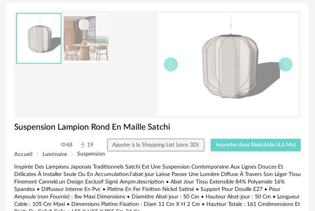
scroll to position [69, 0]
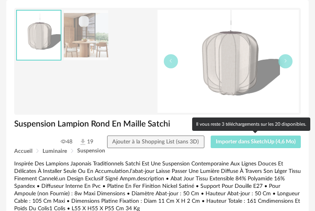
click at [263, 144] on span "Importer dans SketchUp (4,6 Mo)" at bounding box center [255, 142] width 80 height 6
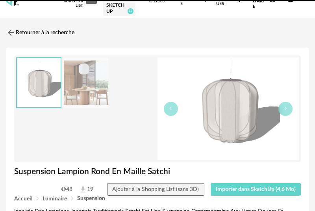
scroll to position [22, 0]
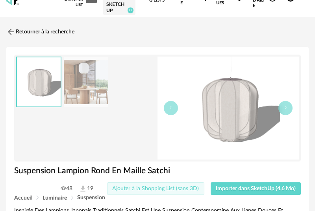
drag, startPoint x: 166, startPoint y: 186, endPoint x: 174, endPoint y: 187, distance: 7.6
click at [169, 186] on span "Ajouter à la Shopping List (sans 3D)" at bounding box center [155, 189] width 87 height 6
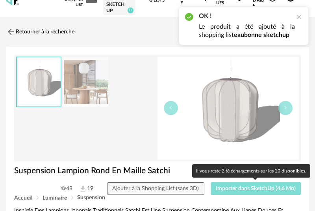
click at [224, 188] on span "Importer dans SketchUp (4,6 Mo)" at bounding box center [255, 189] width 80 height 6
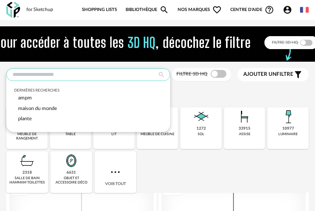
click at [102, 74] on input "text" at bounding box center [88, 74] width 164 height 13
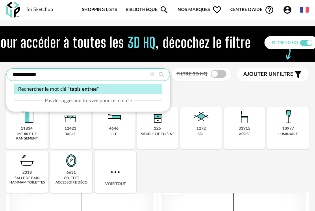
type input "**********"
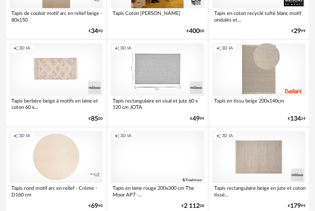
scroll to position [1682, 0]
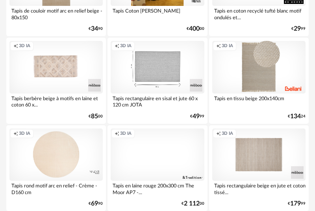
click at [167, 79] on div "Creation icon 3D IA" at bounding box center [157, 67] width 93 height 52
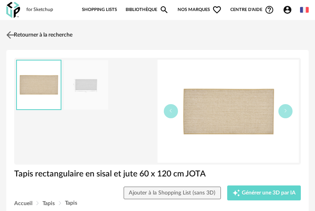
click at [29, 31] on link "Retourner à la recherche" at bounding box center [38, 34] width 68 height 17
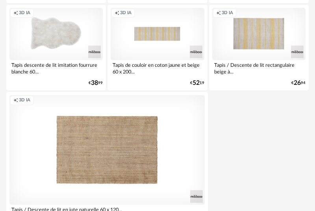
scroll to position [3015, 0]
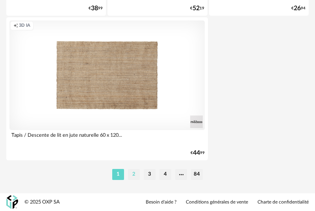
click at [130, 172] on li "2" at bounding box center [134, 174] width 12 height 11
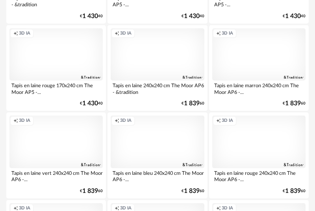
scroll to position [558, 0]
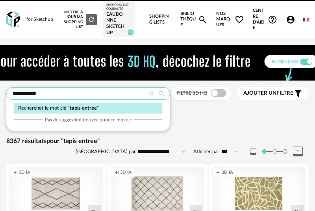
click at [120, 97] on input "**********" at bounding box center [88, 93] width 164 height 13
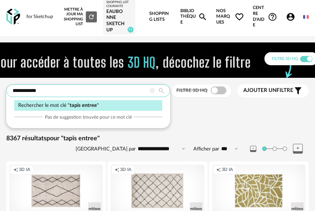
drag, startPoint x: 20, startPoint y: 92, endPoint x: -24, endPoint y: 90, distance: 43.7
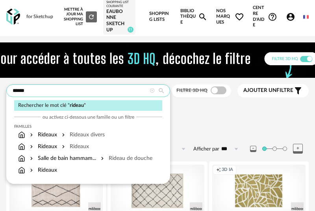
type input "******"
type input "**********"
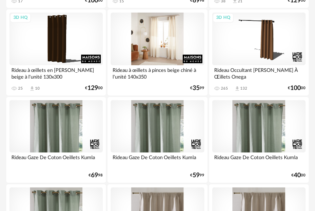
scroll to position [418, 0]
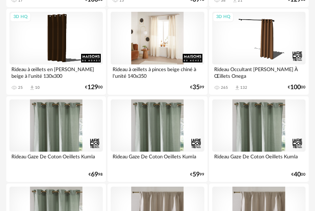
click at [174, 30] on div at bounding box center [157, 38] width 93 height 52
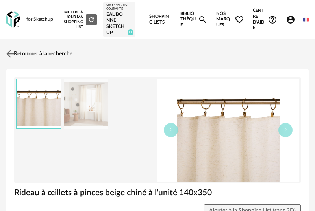
click at [29, 52] on link "Retourner à la recherche" at bounding box center [38, 53] width 68 height 17
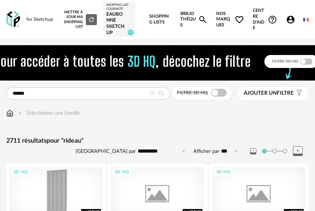
scroll to position [418, 0]
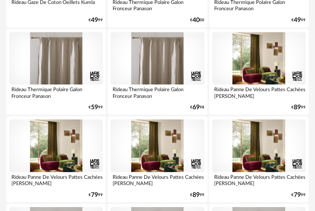
scroll to position [665, 0]
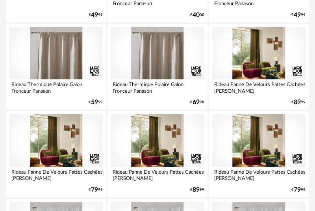
click at [155, 51] on div at bounding box center [157, 53] width 93 height 52
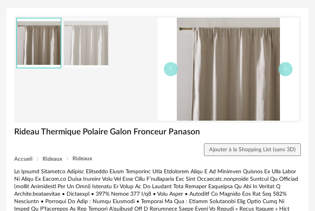
scroll to position [60, 0]
